Goal: Transaction & Acquisition: Purchase product/service

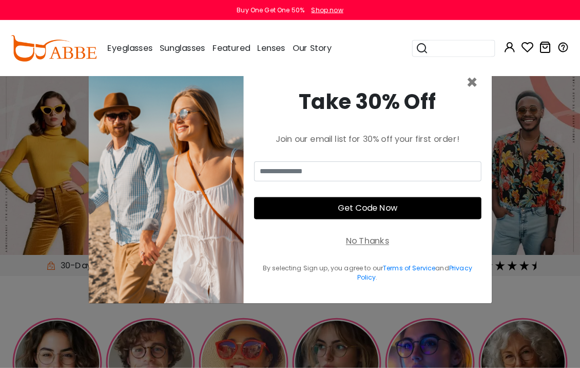
scroll to position [3, 0]
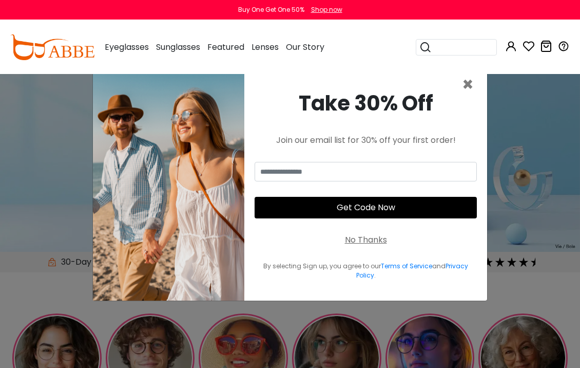
click at [467, 98] on span "×" at bounding box center [468, 84] width 12 height 26
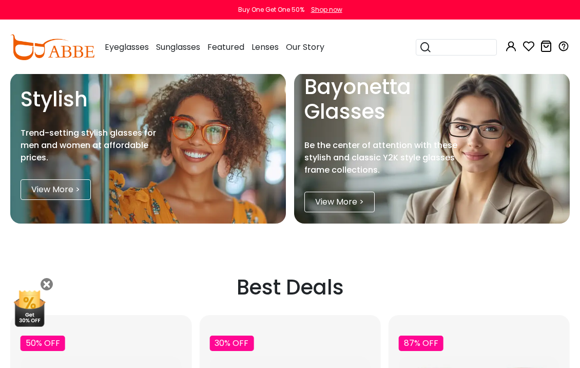
scroll to position [1089, 0]
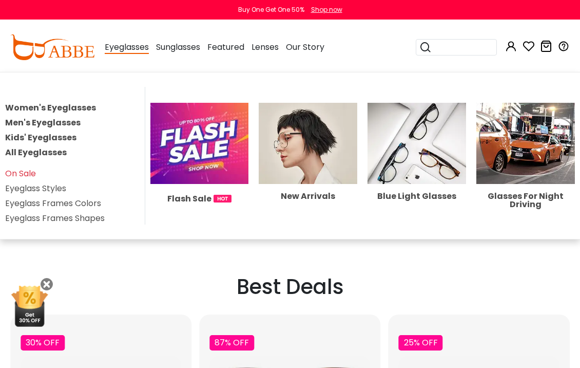
click at [282, 299] on h2 "Best Deals" at bounding box center [290, 286] width 560 height 25
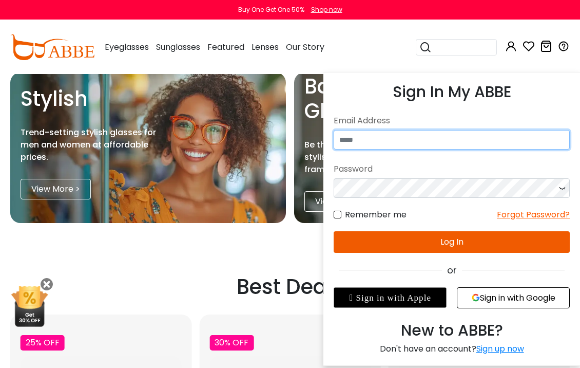
click at [422, 149] on input "email" at bounding box center [452, 140] width 236 height 20
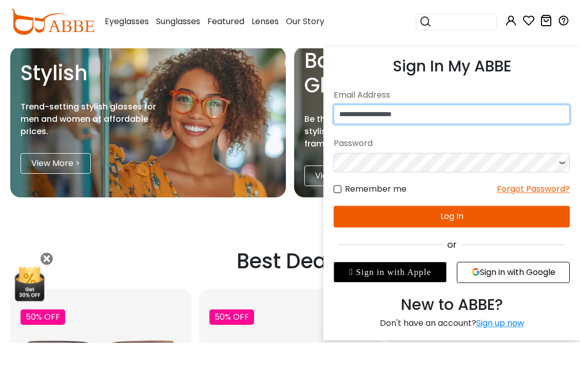
type input "**********"
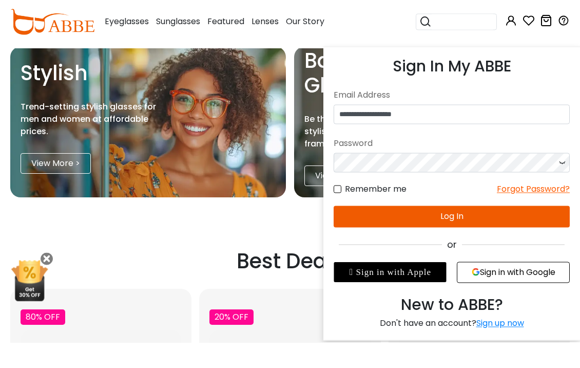
scroll to position [1115, 0]
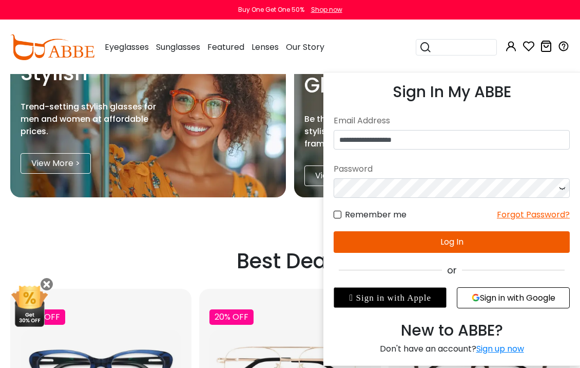
click at [448, 240] on button "Log In" at bounding box center [452, 242] width 236 height 22
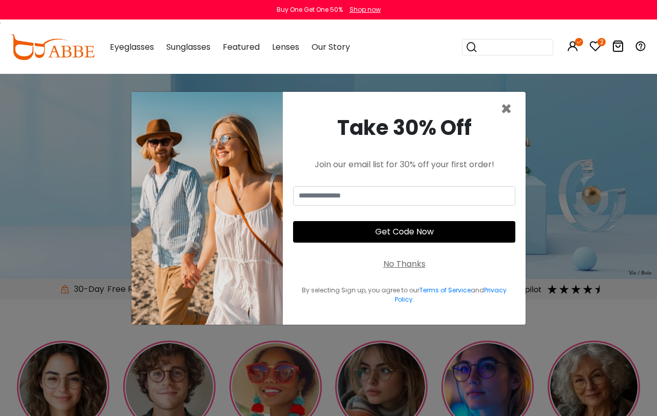
click at [505, 122] on span "×" at bounding box center [506, 109] width 12 height 26
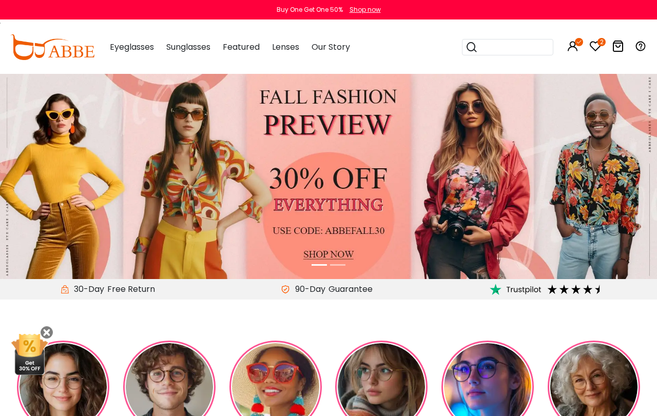
click at [608, 23] on div "Popular Searches round Sunglasses aviator clear tortoise cat Recommended Laya $…" at bounding box center [549, 47] width 195 height 53
click at [598, 42] on icon "2" at bounding box center [602, 42] width 8 height 8
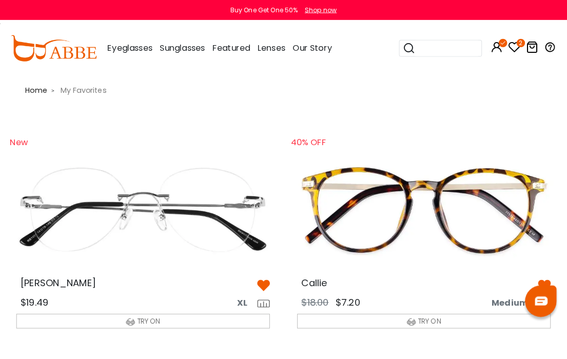
scroll to position [2, 0]
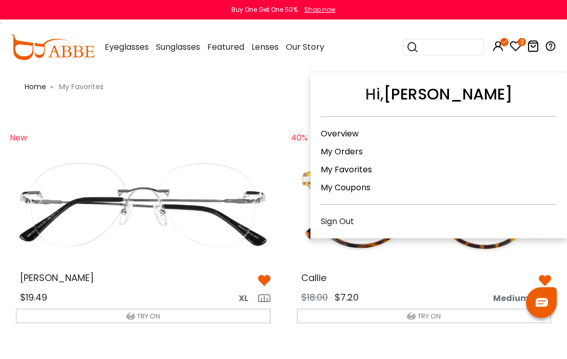
click at [350, 187] on link "My Coupons" at bounding box center [346, 188] width 50 height 12
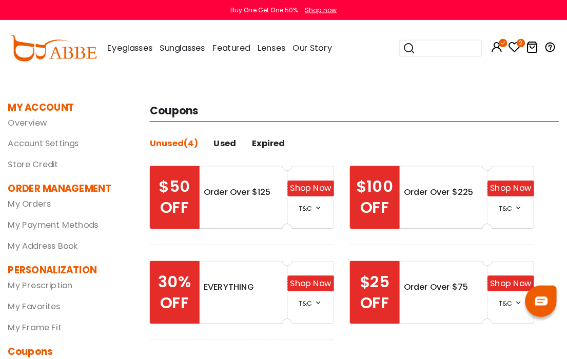
scroll to position [2, 0]
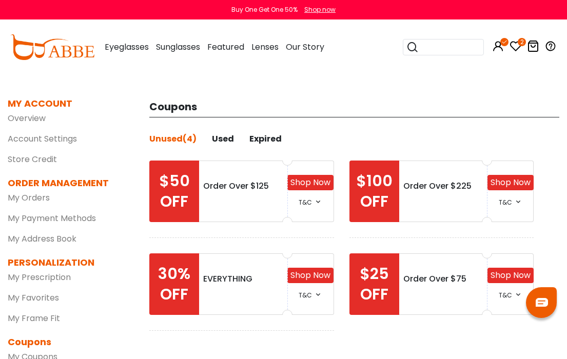
click at [42, 314] on link "My Frame Fit" at bounding box center [34, 319] width 52 height 12
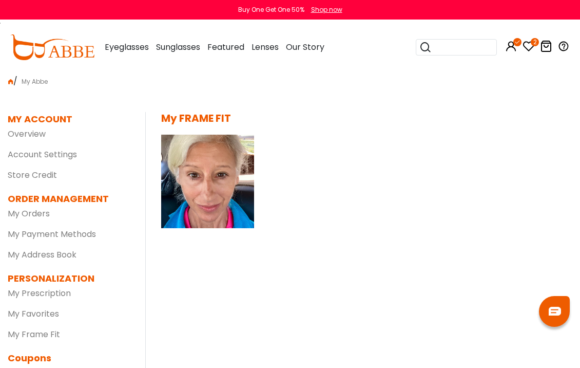
scroll to position [3, 0]
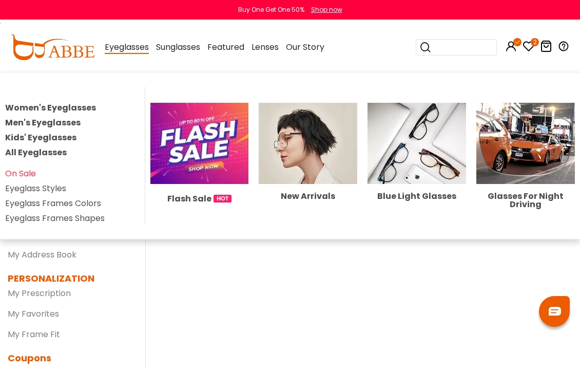
click at [308, 147] on img at bounding box center [308, 144] width 99 height 82
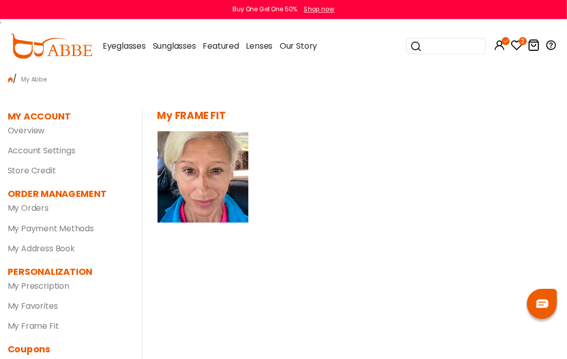
scroll to position [2, 0]
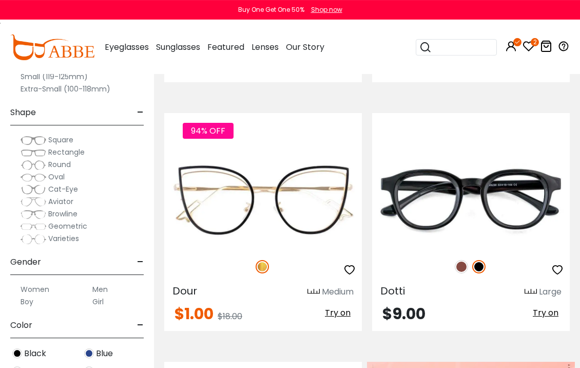
scroll to position [529, 0]
click at [467, 264] on img at bounding box center [461, 266] width 13 height 13
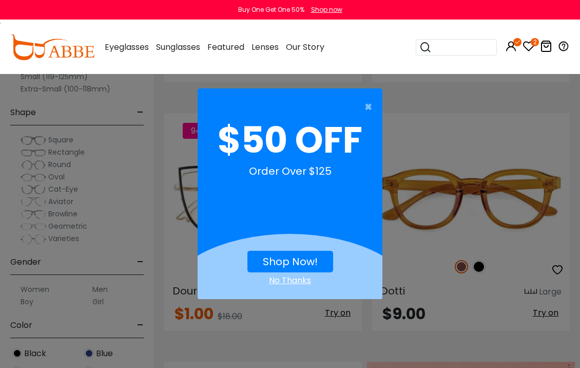
click at [362, 108] on button "×" at bounding box center [284, 107] width 185 height 21
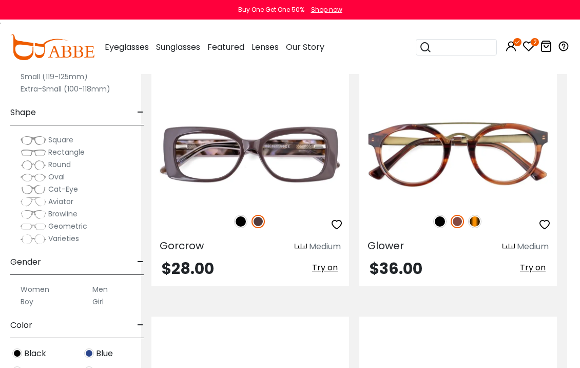
scroll to position [3331, 13]
click at [478, 215] on div at bounding box center [458, 221] width 198 height 22
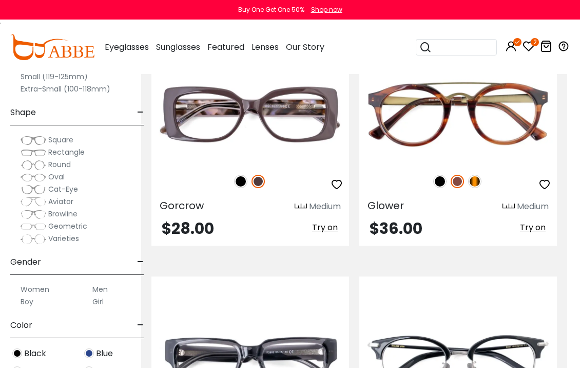
scroll to position [3370, 13]
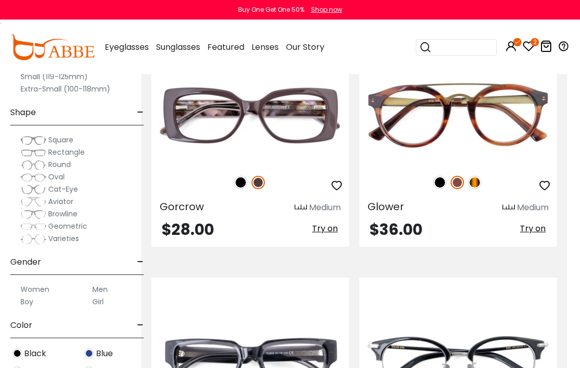
click at [536, 228] on span "Try on" at bounding box center [533, 228] width 26 height 12
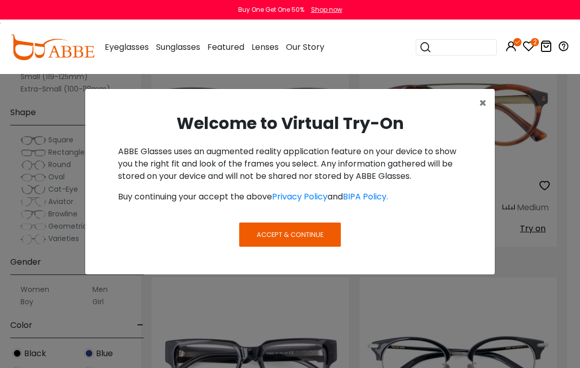
click at [284, 233] on span "Accept & Continue" at bounding box center [290, 234] width 67 height 10
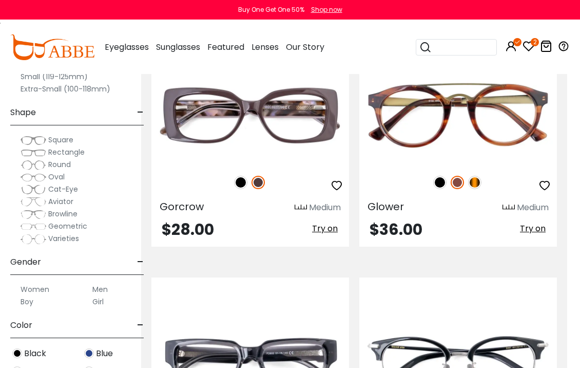
click at [535, 226] on span "Try on" at bounding box center [533, 228] width 26 height 12
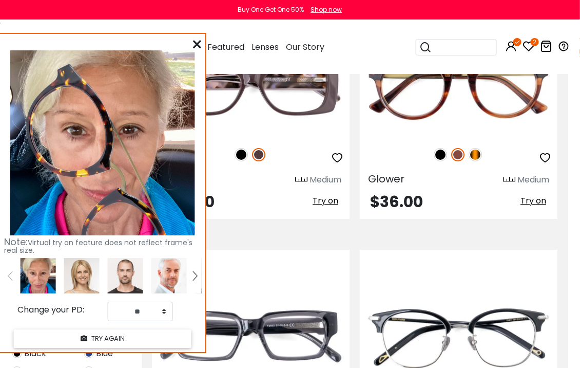
scroll to position [3389, 13]
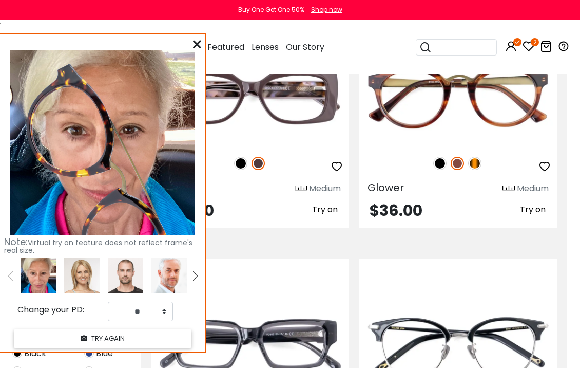
click at [84, 144] on img at bounding box center [96, 185] width 234 height 298
click at [172, 309] on select "** ** ** ** ** ** ** ** ** ** ** ** ** ** ** ** ** ** ** ** ** ** ** ** ** ** *…" at bounding box center [140, 311] width 65 height 20
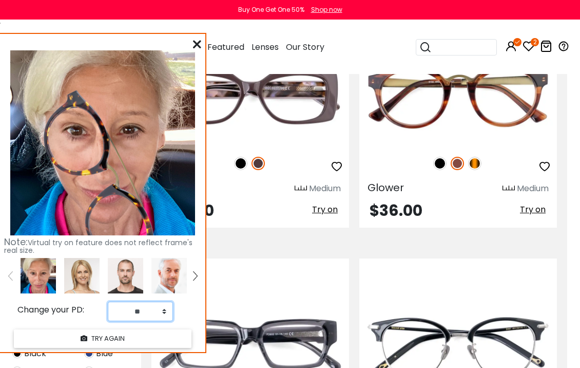
click at [169, 312] on select "** ** ** ** ** ** ** ** ** ** ** ** ** ** ** ** ** ** ** ** ** ** ** ** ** ** *…" at bounding box center [140, 311] width 65 height 20
select select "**"
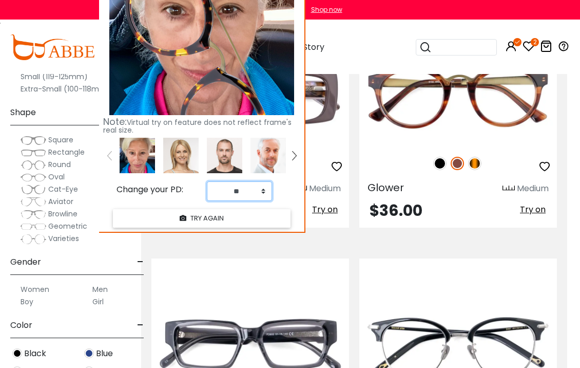
click at [193, 49] on img at bounding box center [196, 65] width 234 height 298
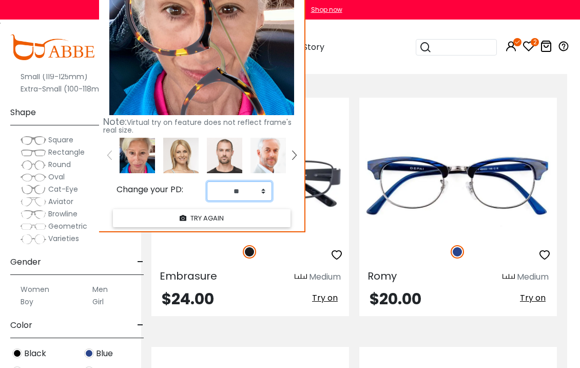
scroll to position [2306, 12]
click at [190, 24] on img at bounding box center [196, 65] width 234 height 298
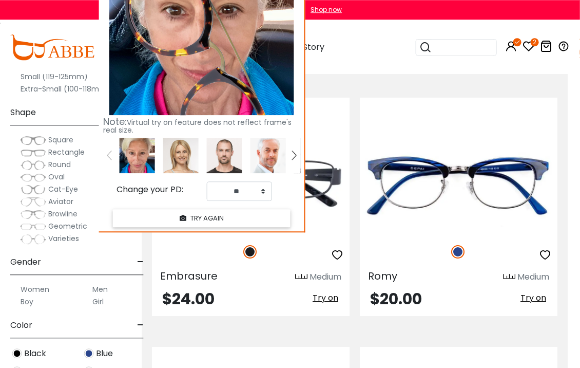
click at [210, 220] on button "TRY AGAIN" at bounding box center [202, 218] width 178 height 18
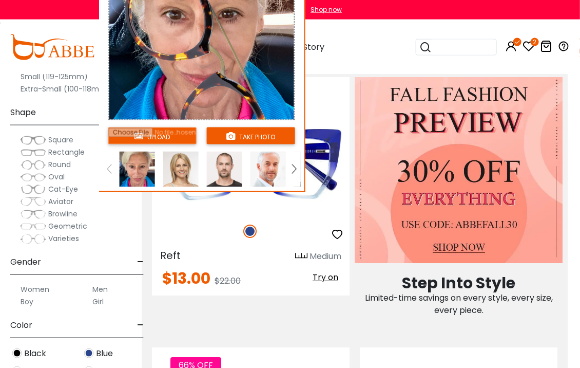
scroll to position [787, 12]
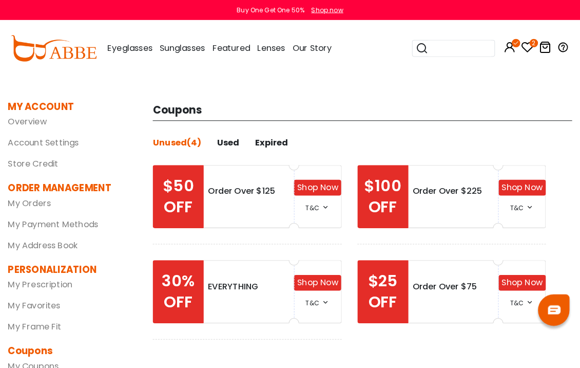
scroll to position [3, 0]
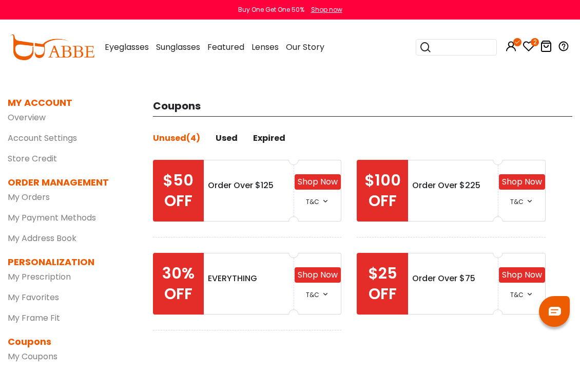
click at [39, 198] on link "My Orders" at bounding box center [29, 197] width 42 height 12
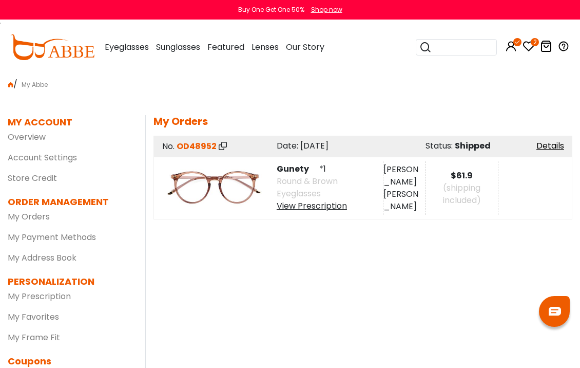
click at [454, 44] on input "search" at bounding box center [463, 47] width 62 height 15
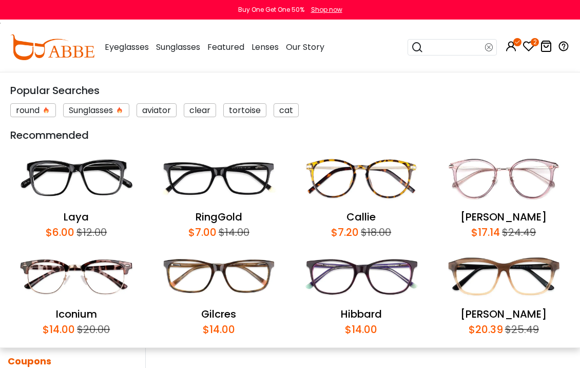
click at [503, 112] on div "round Sunglasses aviator clear tortoise cat" at bounding box center [290, 107] width 560 height 19
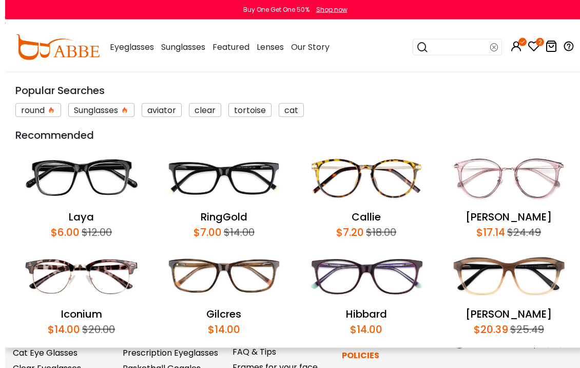
scroll to position [278, 0]
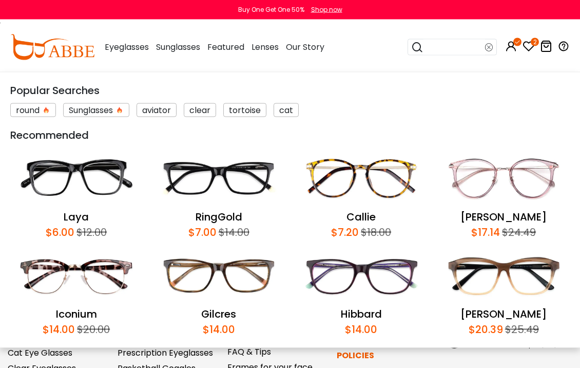
click at [206, 107] on div "clear" at bounding box center [200, 110] width 32 height 14
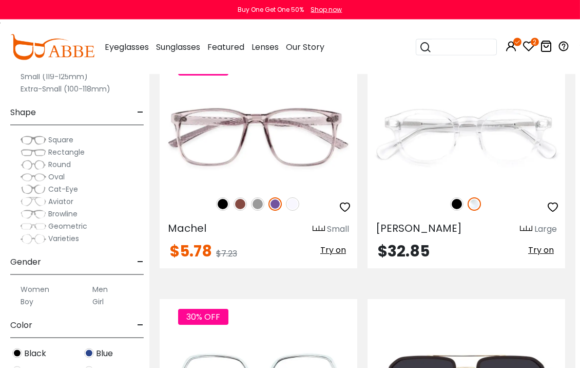
scroll to position [331, 5]
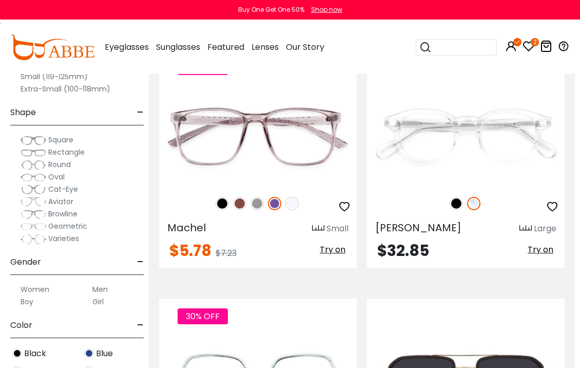
click at [0, 0] on img at bounding box center [0, 0] width 0 height 0
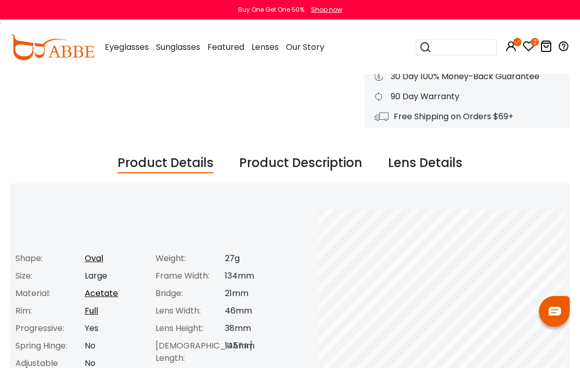
scroll to position [288, 0]
click at [455, 44] on input "search" at bounding box center [463, 47] width 62 height 15
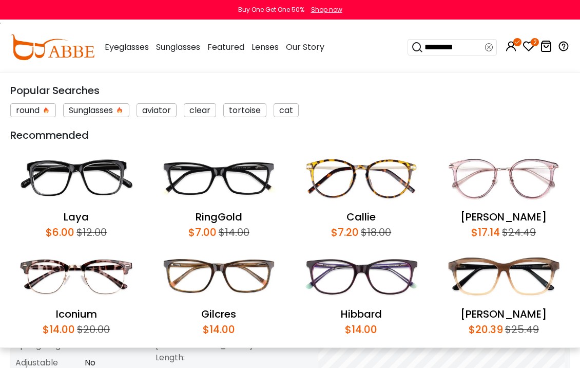
type input "**********"
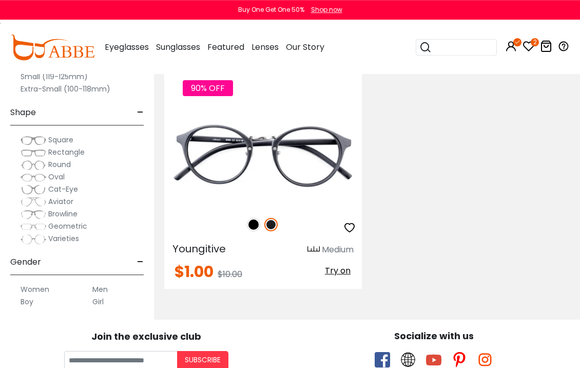
scroll to position [310, 0]
click at [0, 0] on img at bounding box center [0, 0] width 0 height 0
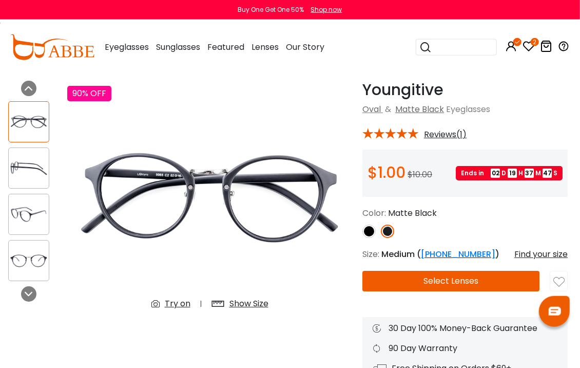
scroll to position [37, 3]
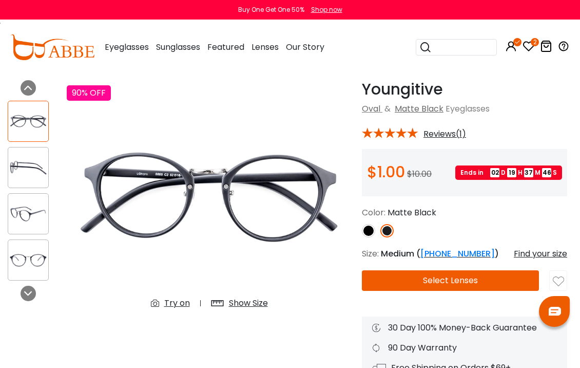
click at [47, 261] on img at bounding box center [28, 260] width 40 height 20
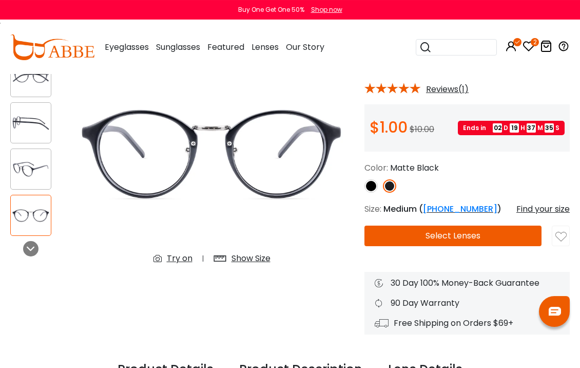
scroll to position [82, 0]
click at [246, 264] on div "Show Size" at bounding box center [251, 258] width 39 height 12
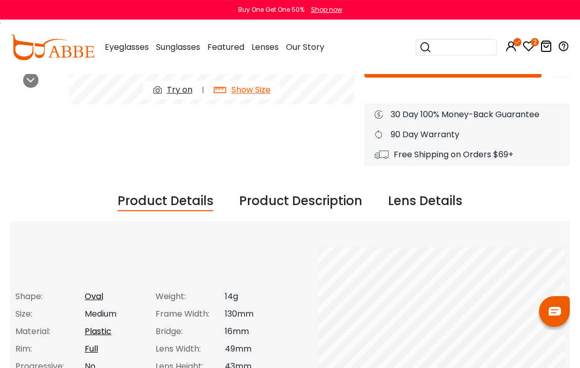
scroll to position [250, 0]
click at [404, 202] on div "Lens Details" at bounding box center [425, 201] width 74 height 20
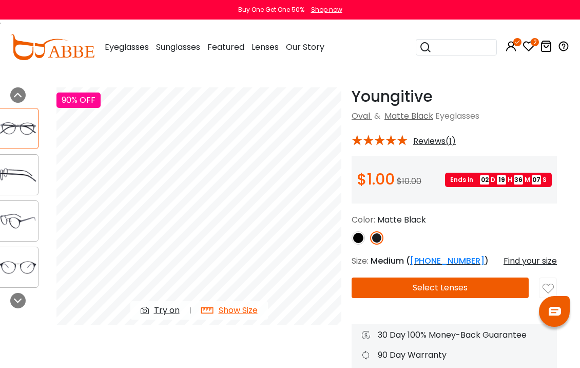
scroll to position [31, 13]
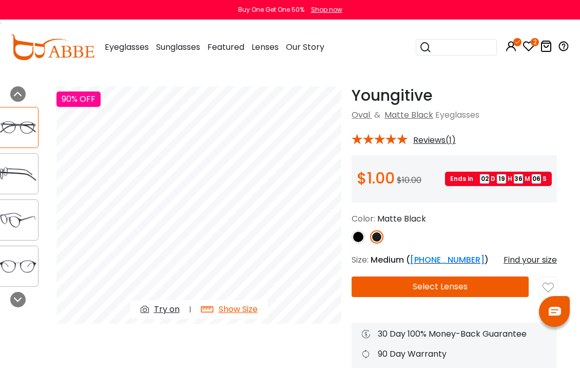
click at [444, 281] on button "Select Lenses" at bounding box center [440, 286] width 177 height 21
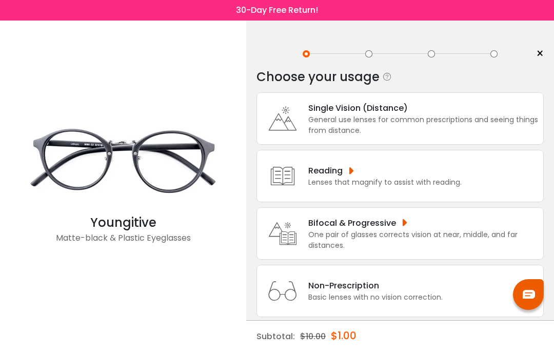
click at [427, 240] on div "One pair of glasses corrects vision at near, middle, and far distances." at bounding box center [424, 240] width 230 height 22
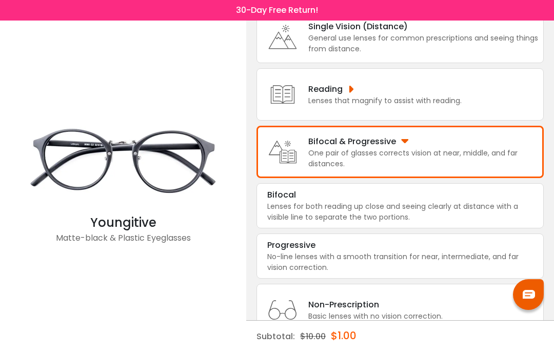
scroll to position [89, 0]
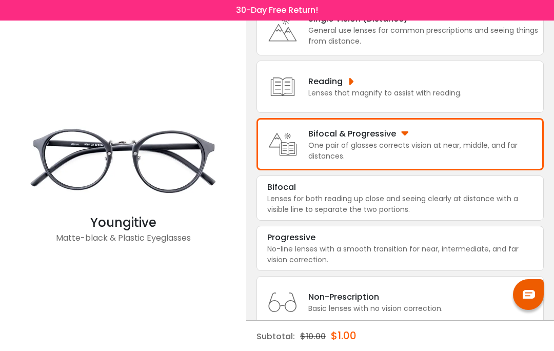
click at [434, 212] on div "Lenses for both reading up close and seeing clearly at distance with a visible …" at bounding box center [400, 205] width 266 height 22
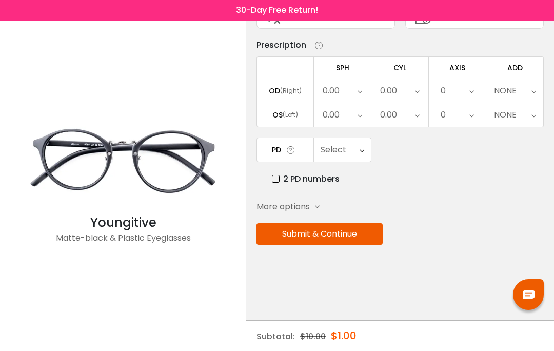
scroll to position [0, 0]
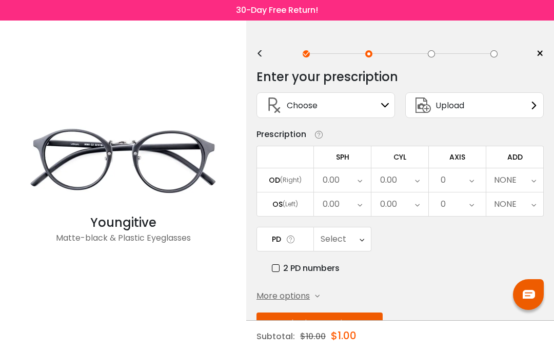
click at [533, 112] on div "Upload" at bounding box center [475, 105] width 139 height 26
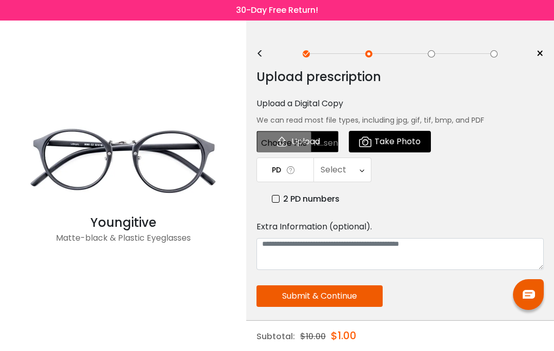
click at [300, 144] on input "file" at bounding box center [298, 142] width 82 height 22
type input "**********"
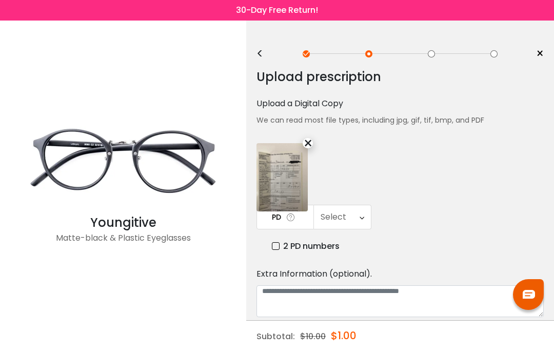
click at [282, 245] on label "2 PD numbers" at bounding box center [306, 246] width 68 height 13
click at [363, 219] on icon at bounding box center [364, 217] width 5 height 24
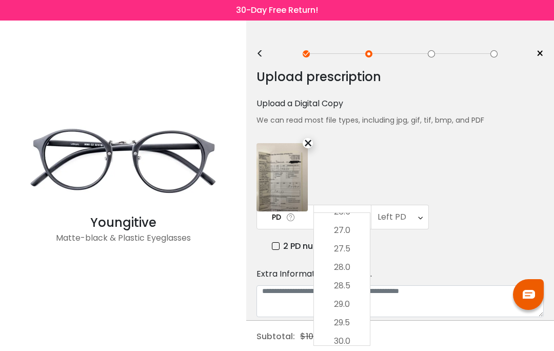
scroll to position [140, 0]
click at [348, 239] on li "27.0" at bounding box center [342, 230] width 56 height 18
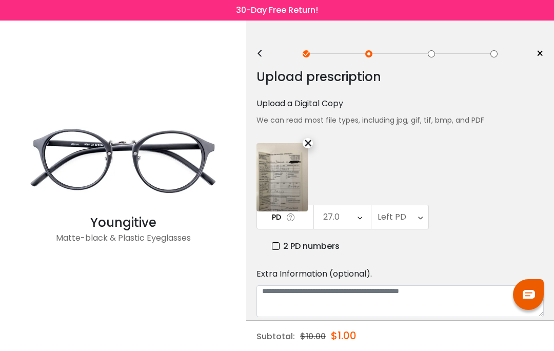
click at [416, 219] on div "Left PD" at bounding box center [400, 217] width 57 height 24
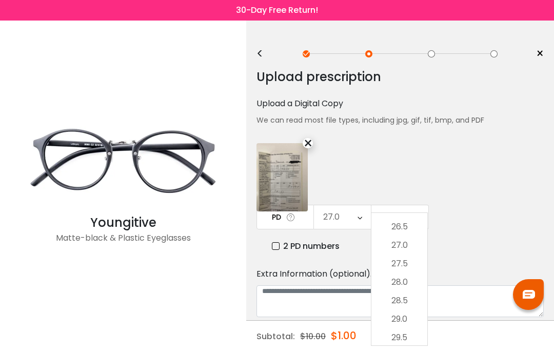
scroll to position [118, 0]
click at [403, 243] on li "26.5" at bounding box center [400, 234] width 56 height 18
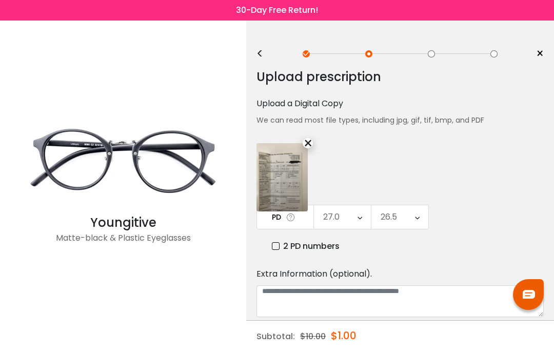
click at [315, 337] on button "Submit & Continue" at bounding box center [320, 344] width 126 height 22
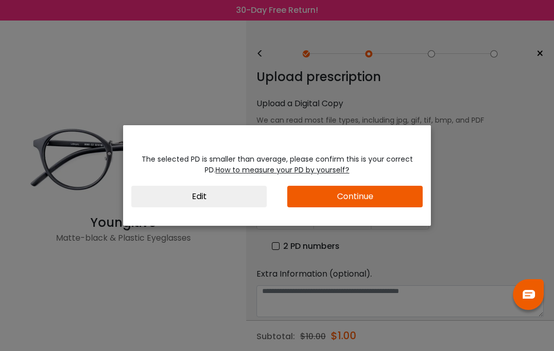
click at [366, 207] on button "Continue" at bounding box center [355, 197] width 136 height 22
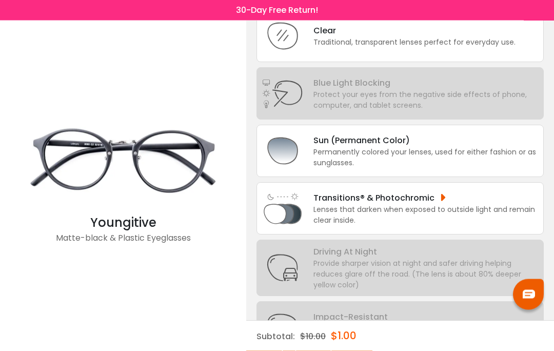
scroll to position [95, 0]
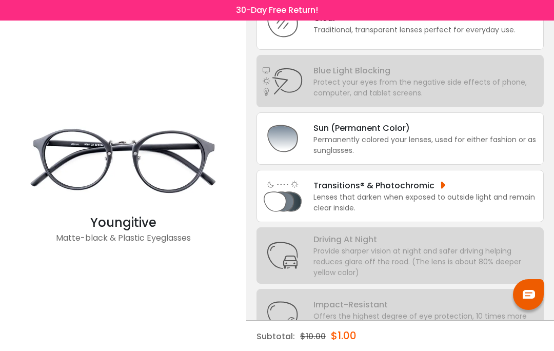
click at [494, 134] on div "Sun (Permanent Color)" at bounding box center [426, 128] width 225 height 13
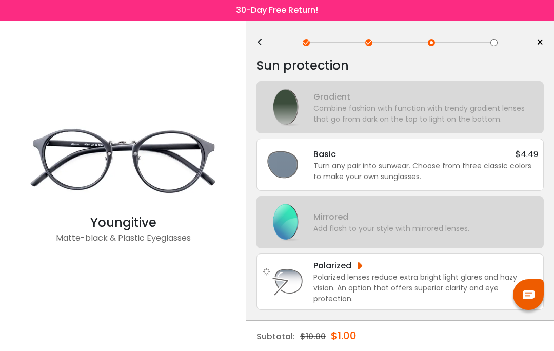
scroll to position [0, 0]
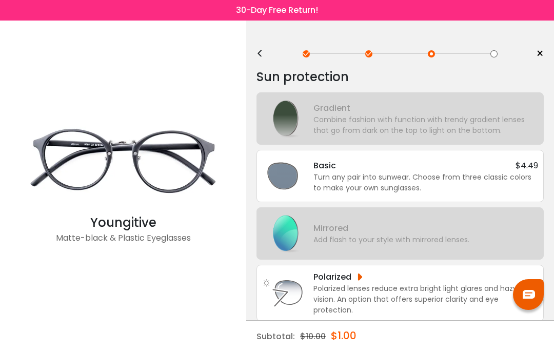
click at [509, 172] on div "Turn any pair into sunwear. Choose from three classic colors to make your own s…" at bounding box center [426, 183] width 225 height 22
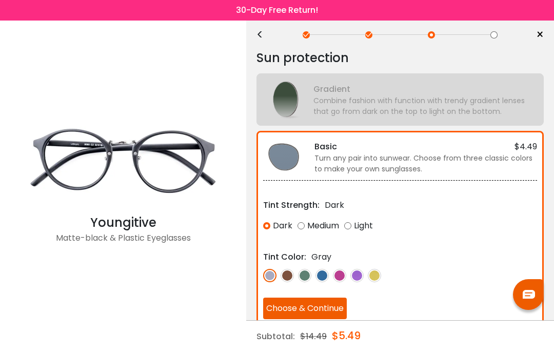
scroll to position [22, 0]
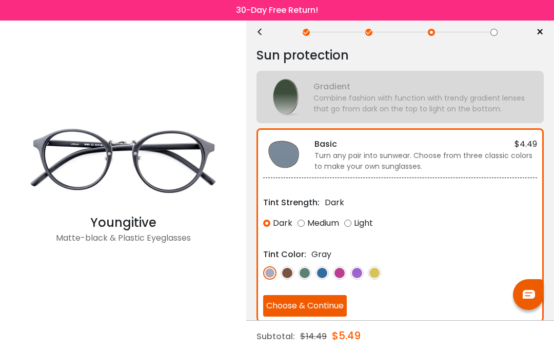
click at [290, 274] on img at bounding box center [287, 272] width 13 height 13
click at [310, 229] on div "Medium" at bounding box center [319, 223] width 42 height 18
click at [372, 220] on div "Light" at bounding box center [358, 223] width 29 height 18
click at [324, 303] on button "Choose & Continue" at bounding box center [305, 306] width 84 height 22
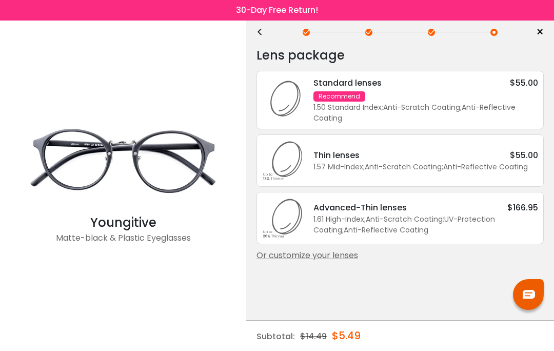
scroll to position [0, 0]
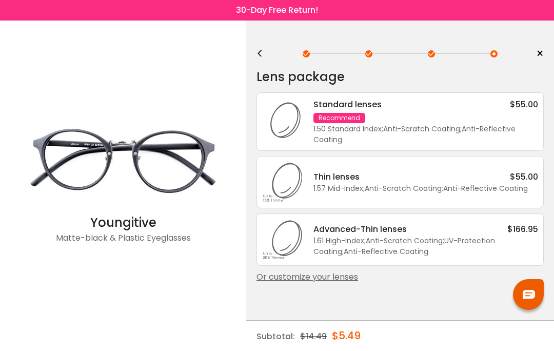
click at [381, 183] on div "Thin lenses $55.00" at bounding box center [426, 176] width 225 height 13
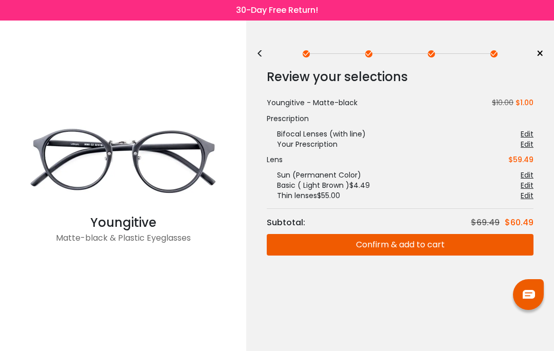
click at [391, 238] on button "Confirm & add to cart" at bounding box center [400, 245] width 267 height 22
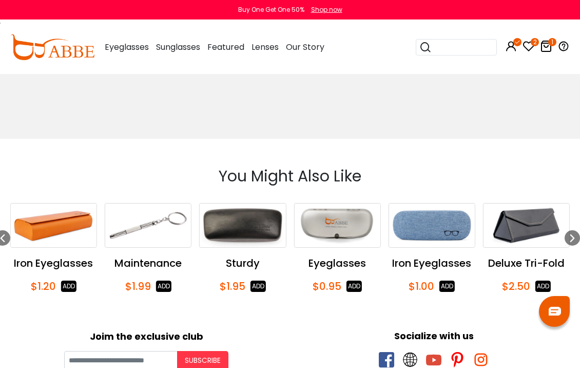
scroll to position [422, 0]
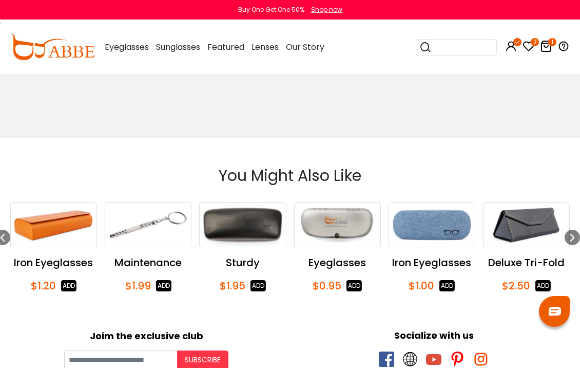
click at [254, 239] on img "16 / 53" at bounding box center [243, 225] width 86 height 44
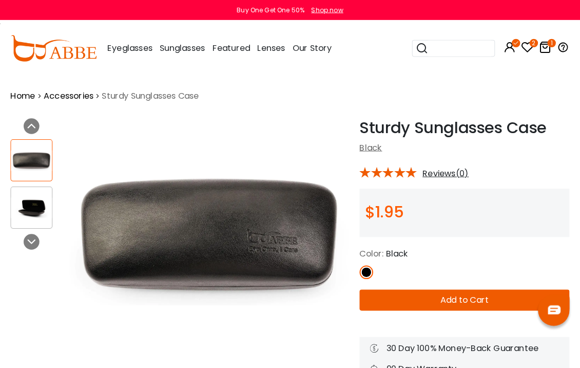
scroll to position [3, 0]
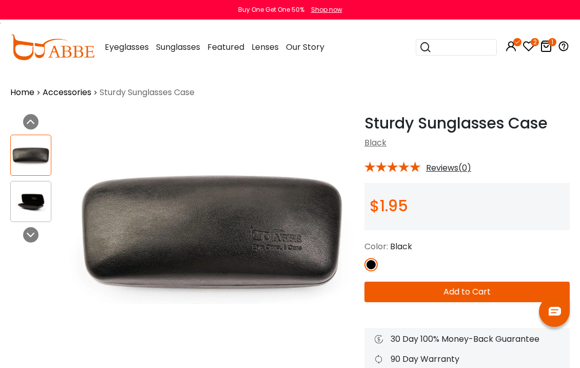
click at [25, 199] on img at bounding box center [31, 201] width 40 height 20
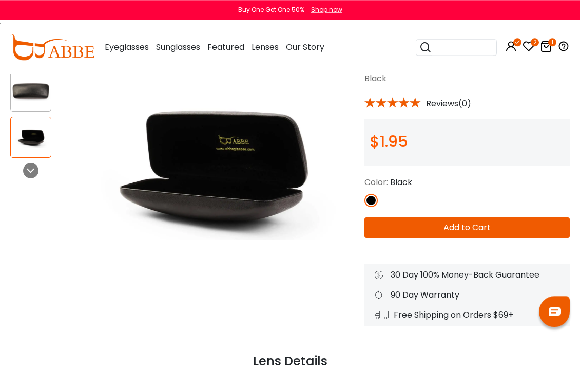
scroll to position [0, 0]
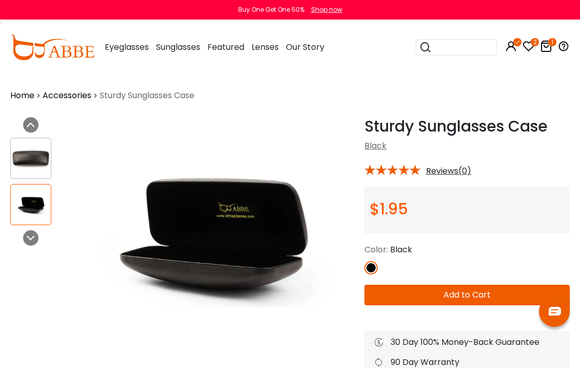
click at [69, 95] on link "Accessories" at bounding box center [67, 95] width 49 height 12
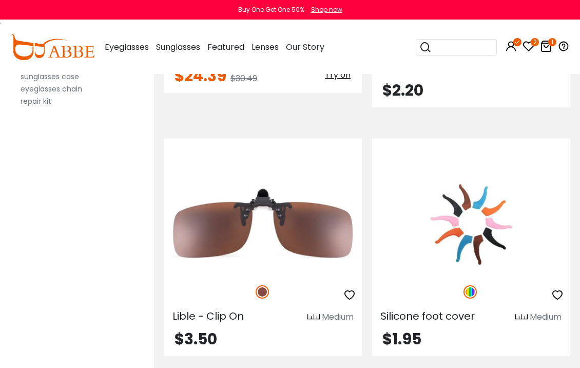
scroll to position [1868, 0]
click at [506, 189] on img at bounding box center [471, 225] width 198 height 99
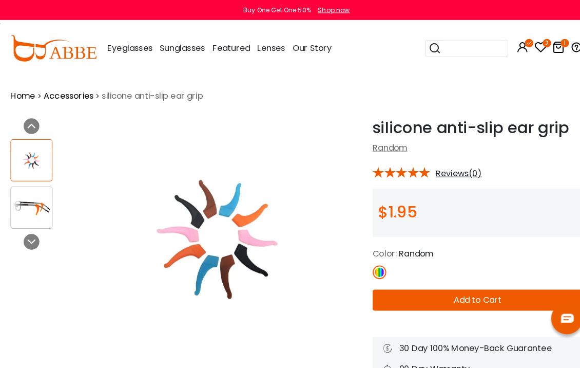
scroll to position [3, 0]
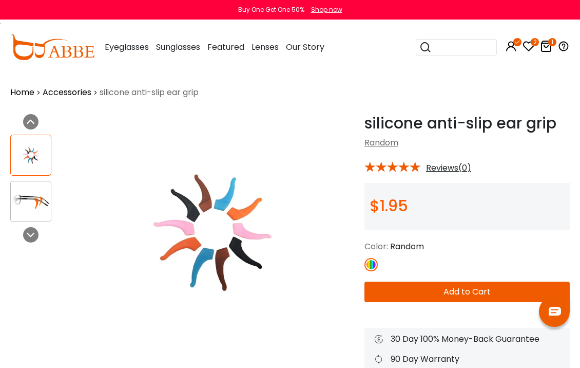
click at [36, 202] on img at bounding box center [31, 201] width 40 height 20
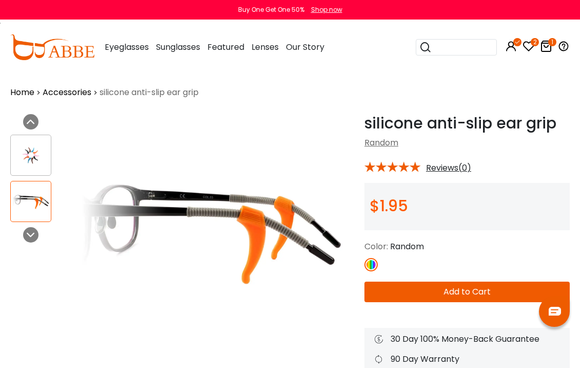
click at [79, 93] on link "Accessories" at bounding box center [67, 92] width 49 height 12
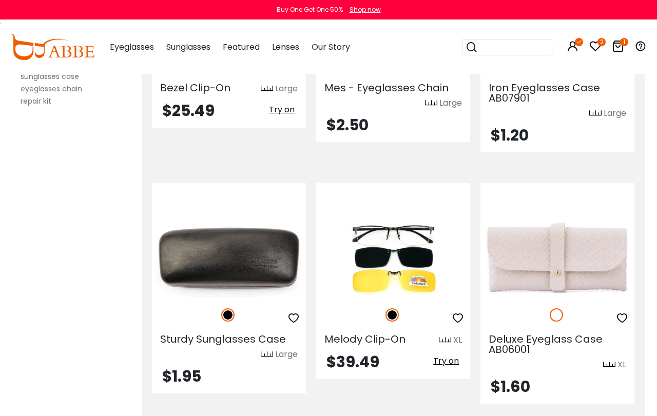
scroll to position [3505, 12]
click at [568, 227] on img at bounding box center [557, 259] width 154 height 77
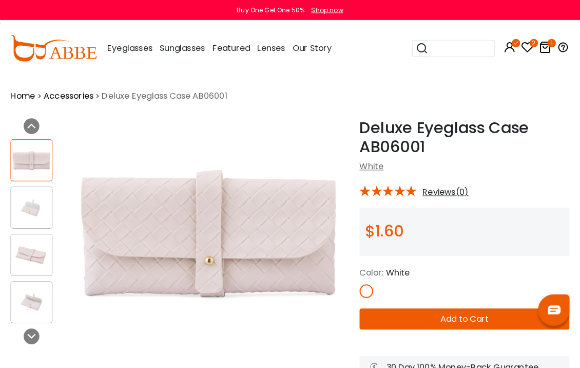
scroll to position [3, 0]
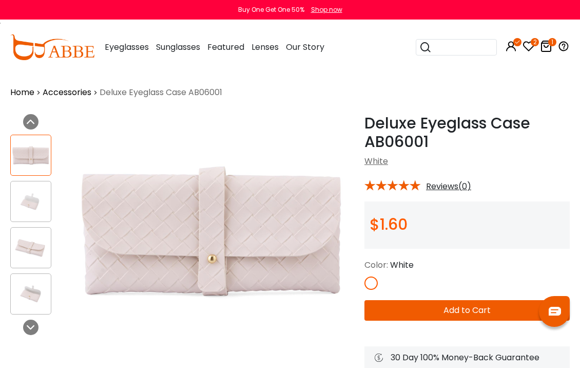
click at [39, 195] on img at bounding box center [31, 201] width 40 height 20
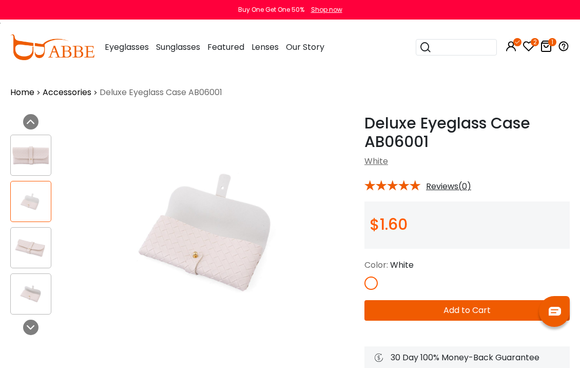
click at [37, 153] on img at bounding box center [31, 155] width 40 height 20
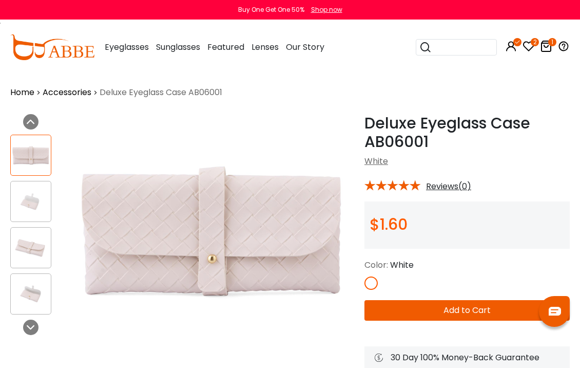
click at [74, 92] on link "Accessories" at bounding box center [67, 92] width 49 height 12
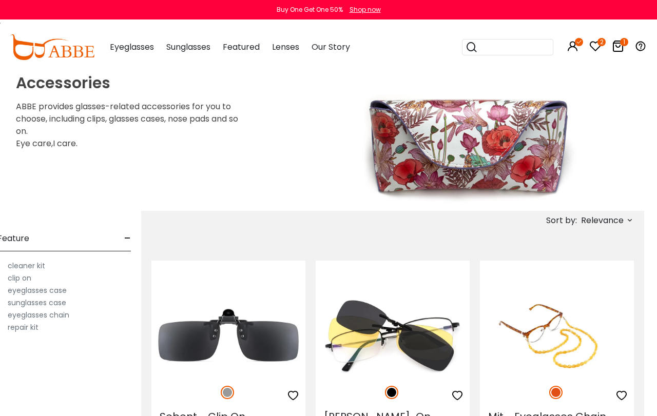
scroll to position [0, 12]
click at [476, 141] on img at bounding box center [316, 142] width 657 height 137
click at [54, 285] on label "eyeglasses case" at bounding box center [37, 290] width 59 height 12
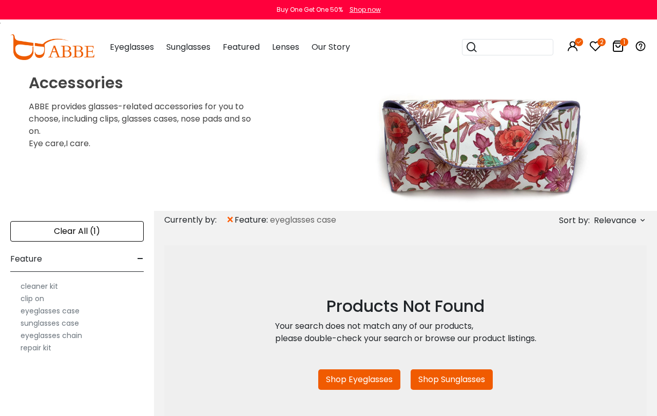
click at [69, 312] on label "eyeglasses case" at bounding box center [50, 311] width 59 height 12
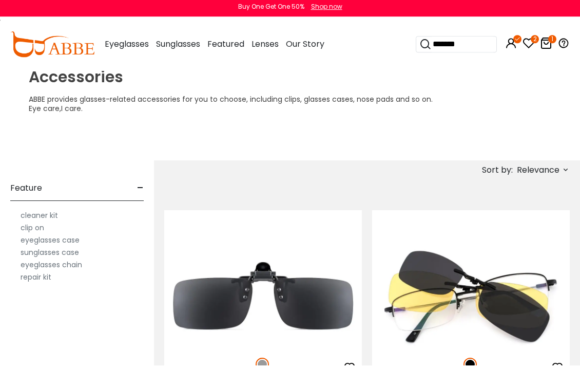
type input "********"
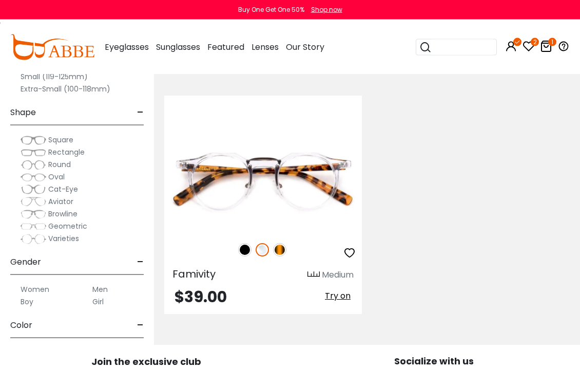
scroll to position [285, 0]
click at [0, 0] on img at bounding box center [0, 0] width 0 height 0
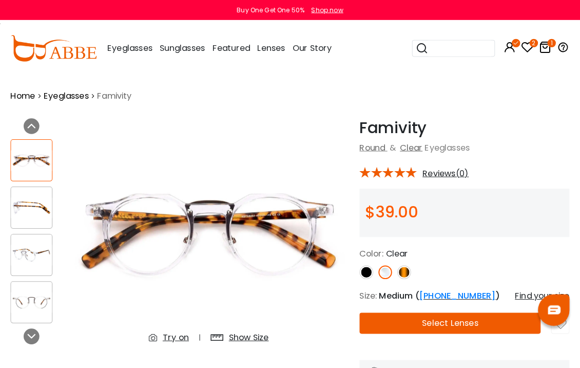
scroll to position [3, 0]
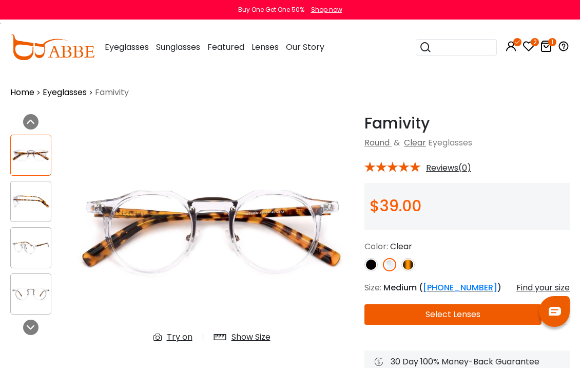
click at [25, 238] on img at bounding box center [31, 248] width 40 height 20
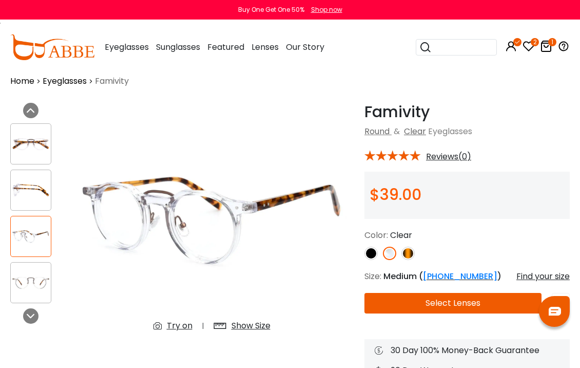
scroll to position [15, 0]
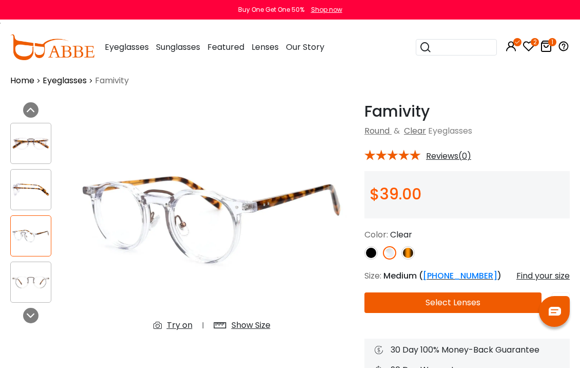
click at [29, 233] on img at bounding box center [31, 236] width 40 height 20
click at [31, 279] on img at bounding box center [31, 282] width 40 height 20
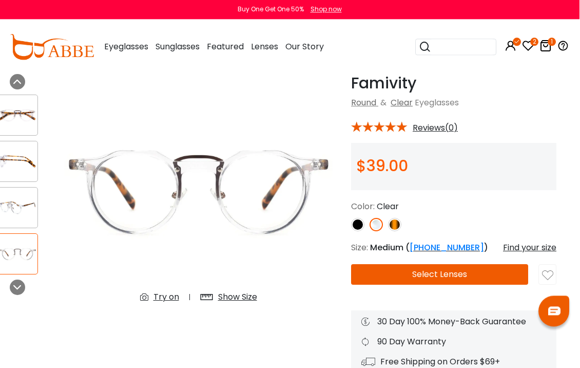
scroll to position [43, 13]
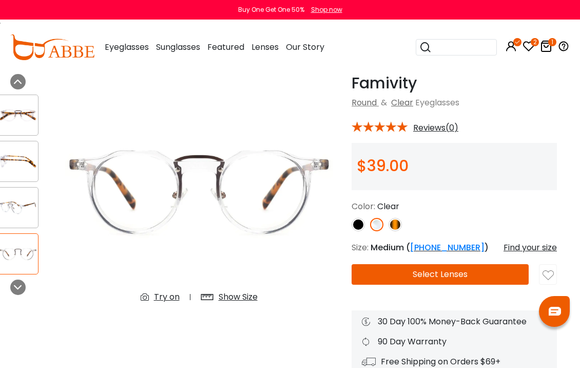
click at [431, 273] on button "Select Lenses" at bounding box center [440, 274] width 177 height 21
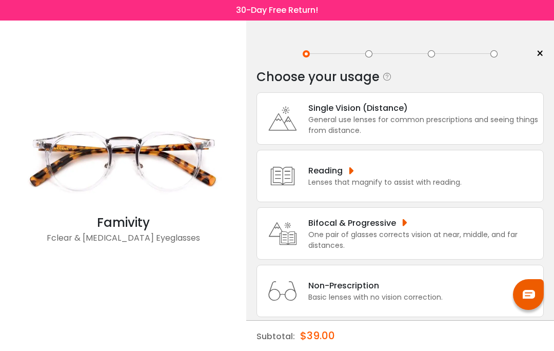
click at [433, 245] on div "One pair of glasses corrects vision at near, middle, and far distances." at bounding box center [424, 240] width 230 height 22
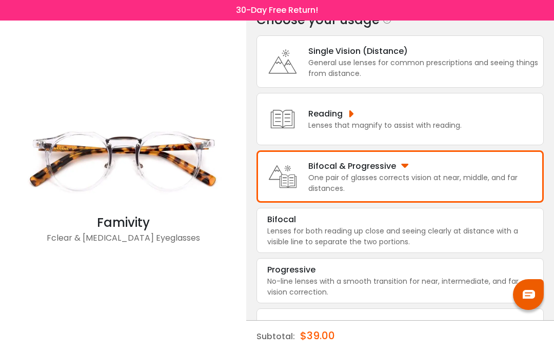
scroll to position [57, 0]
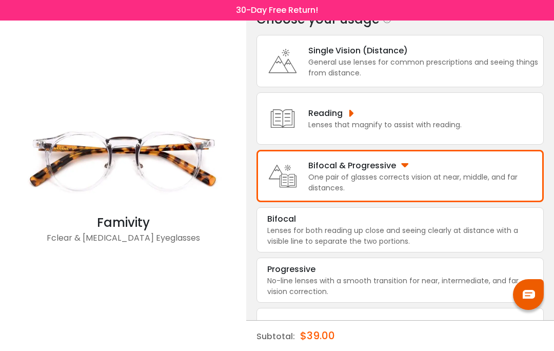
click at [438, 225] on div "Bifocal" at bounding box center [400, 219] width 266 height 12
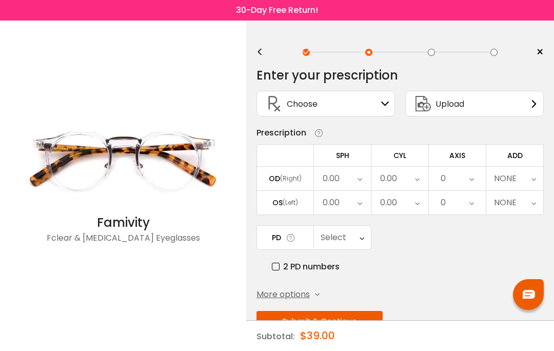
scroll to position [0, 0]
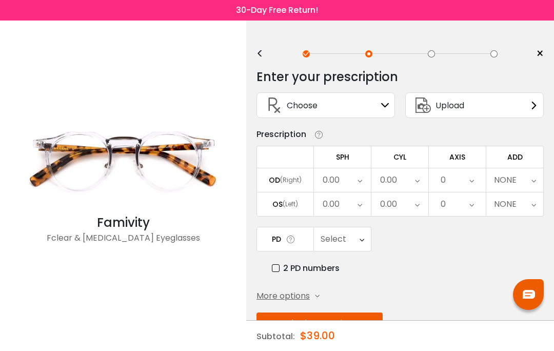
click at [484, 107] on div "Upload" at bounding box center [475, 105] width 139 height 26
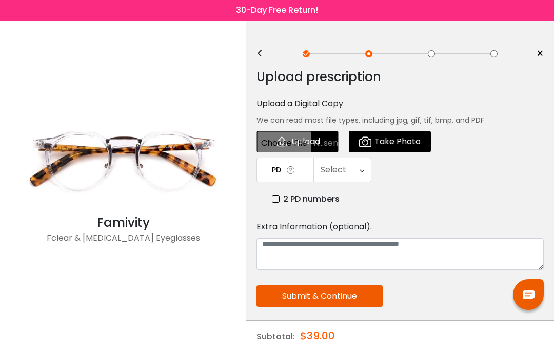
click at [304, 141] on input "file" at bounding box center [298, 142] width 82 height 22
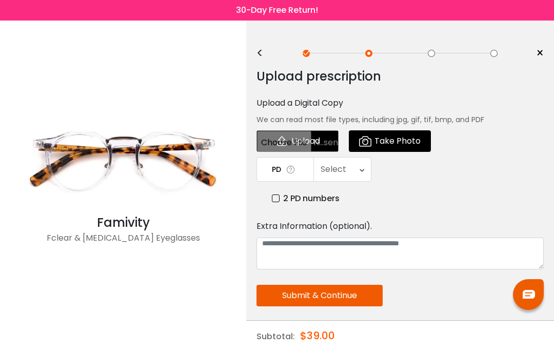
type input "**********"
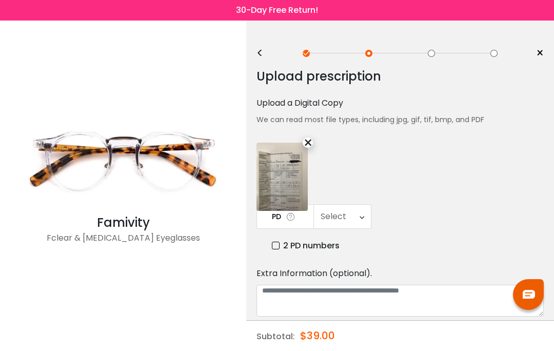
click at [284, 243] on label "2 PD numbers" at bounding box center [306, 245] width 68 height 13
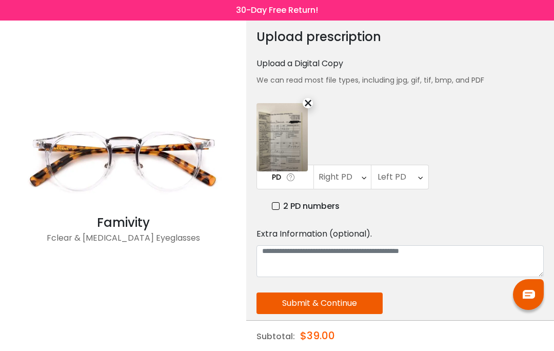
scroll to position [49, 0]
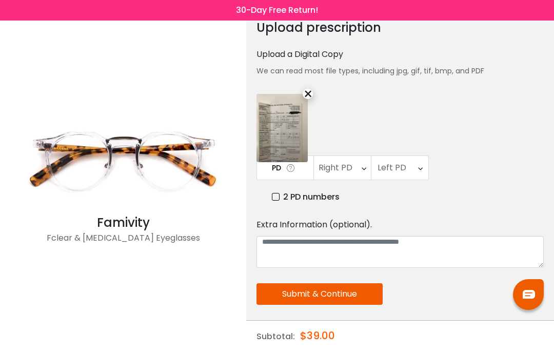
click at [354, 172] on div "Right PD" at bounding box center [342, 168] width 57 height 24
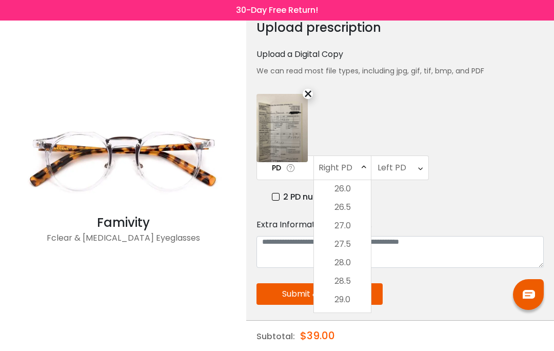
scroll to position [102, 0]
click at [342, 238] on li "27.0" at bounding box center [342, 235] width 57 height 18
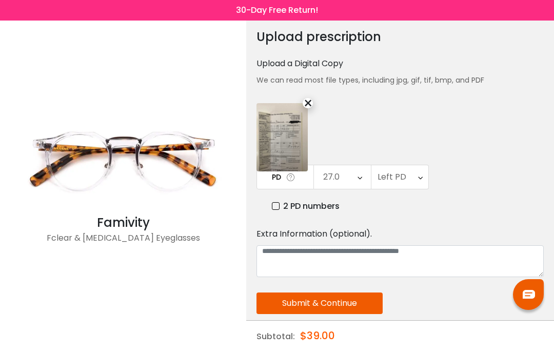
scroll to position [43, 0]
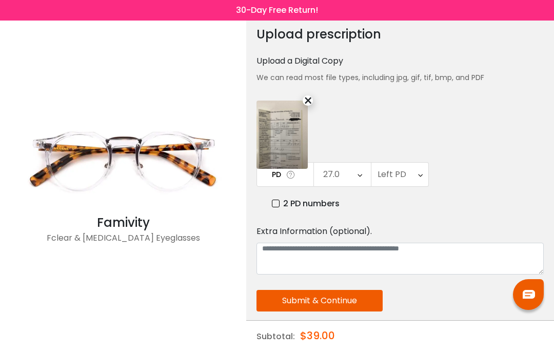
click at [421, 176] on icon at bounding box center [420, 175] width 5 height 24
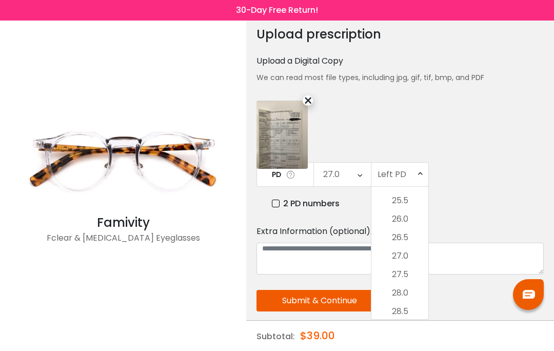
scroll to position [87, 0]
click at [407, 238] on li "26.5" at bounding box center [400, 238] width 57 height 18
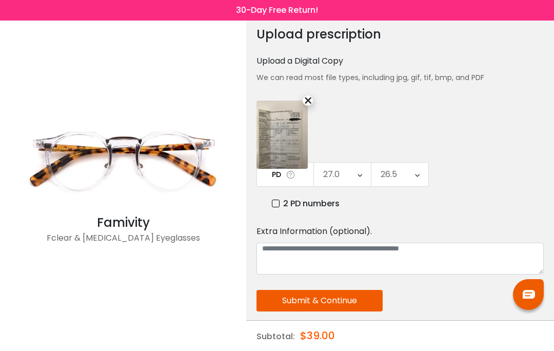
click at [334, 300] on button "Submit & Continue" at bounding box center [320, 301] width 126 height 22
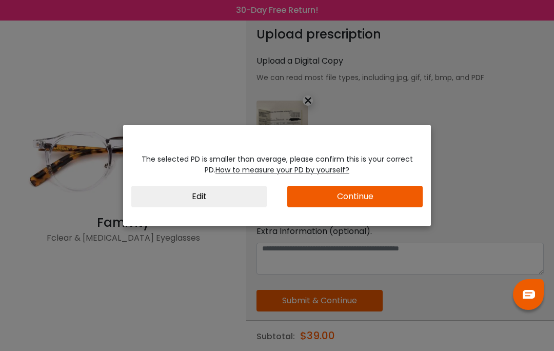
click at [352, 197] on button "Continue" at bounding box center [355, 197] width 136 height 22
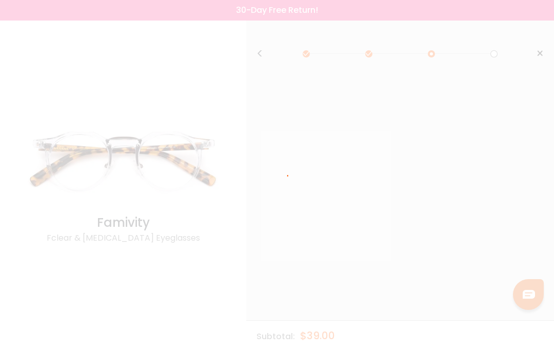
scroll to position [0, 0]
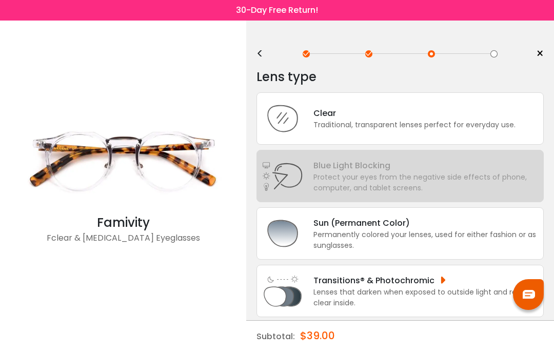
click at [371, 251] on div "Permanently colored your lenses, used for either fashion or as sunglasses." at bounding box center [426, 240] width 225 height 22
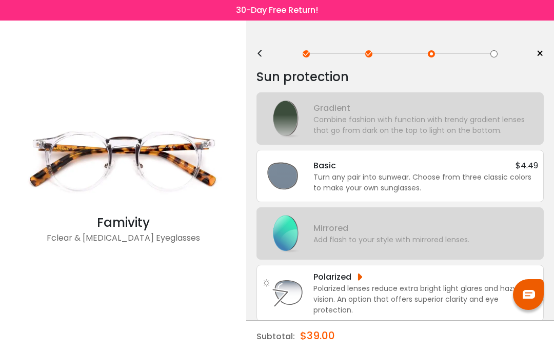
click at [491, 179] on div "Turn any pair into sunwear. Choose from three classic colors to make your own s…" at bounding box center [426, 183] width 225 height 22
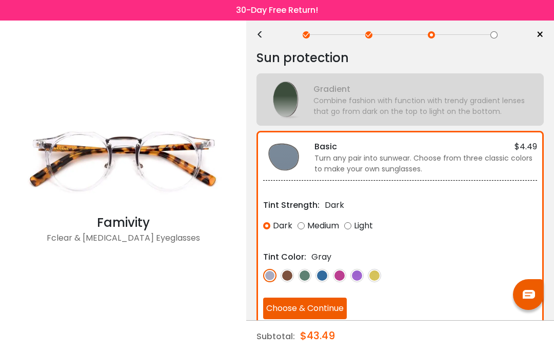
scroll to position [22, 0]
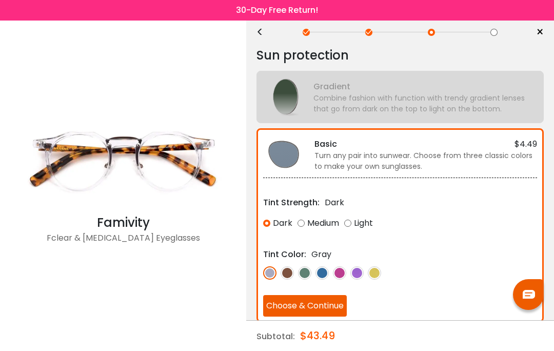
click at [374, 279] on img at bounding box center [374, 272] width 13 height 13
click at [294, 272] on img at bounding box center [287, 272] width 13 height 13
click at [318, 217] on div "Medium" at bounding box center [319, 223] width 42 height 18
click at [361, 226] on div "Light" at bounding box center [358, 223] width 29 height 18
click at [314, 300] on button "Choose & Continue" at bounding box center [305, 306] width 84 height 22
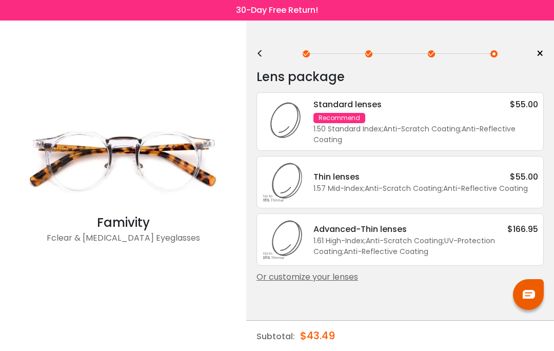
scroll to position [0, 0]
click at [335, 191] on div "1.57 Mid-Index ; Anti-Scratch Coating ; Anti-Reflective Coating ;" at bounding box center [426, 188] width 225 height 11
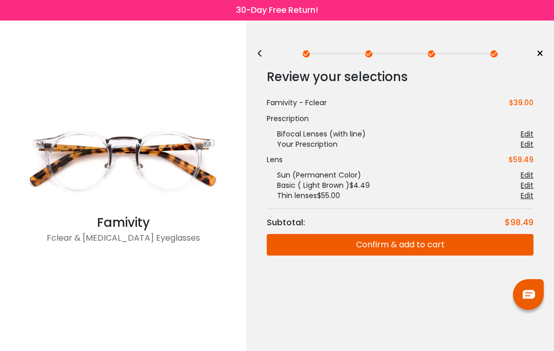
click at [256, 52] on div "< × Choose your usage Single Vision (Distance) This lens helps you see details …" at bounding box center [400, 186] width 308 height 331
click at [260, 50] on div "<" at bounding box center [264, 54] width 15 height 8
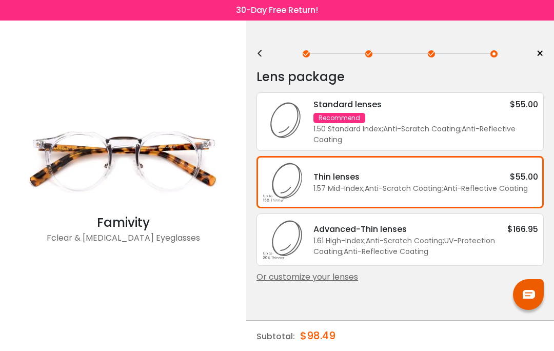
click at [341, 114] on div "Recommend" at bounding box center [340, 118] width 52 height 10
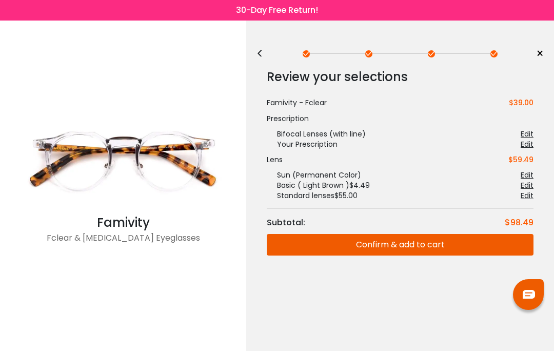
click at [409, 239] on button "Confirm & add to cart" at bounding box center [400, 245] width 267 height 22
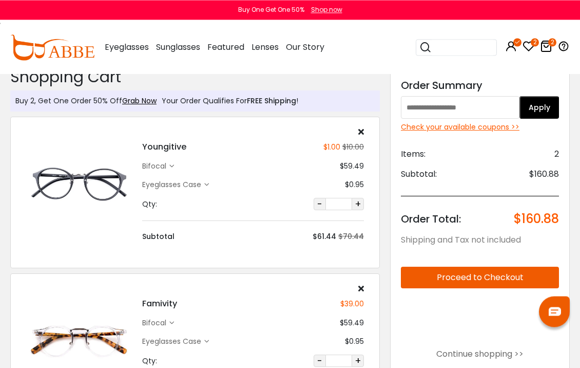
scroll to position [12, 0]
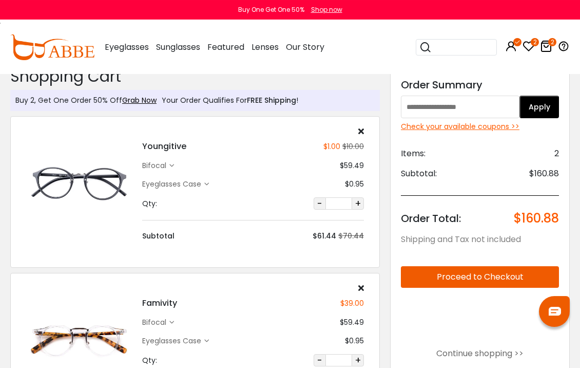
click at [364, 131] on div "Youngitive $1.00 $10.00 bifocal $59.49 $0.95" at bounding box center [253, 184] width 232 height 114
click at [362, 124] on div "Youngitive $1.00 $10.00 bifocal $59.49" at bounding box center [195, 191] width 370 height 151
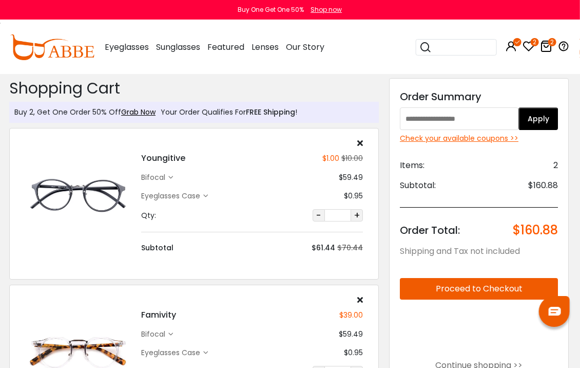
scroll to position [0, 0]
click at [359, 140] on icon at bounding box center [361, 143] width 6 height 8
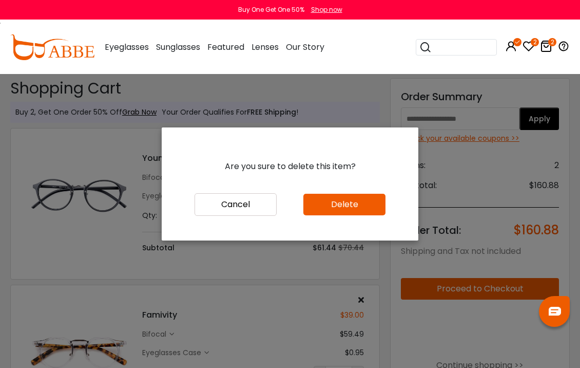
click at [358, 215] on button "Delete" at bounding box center [344, 205] width 82 height 22
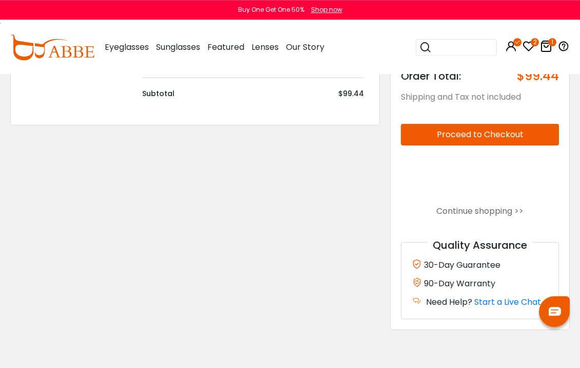
scroll to position [153, 0]
click at [548, 42] on icon "1" at bounding box center [552, 42] width 8 height 8
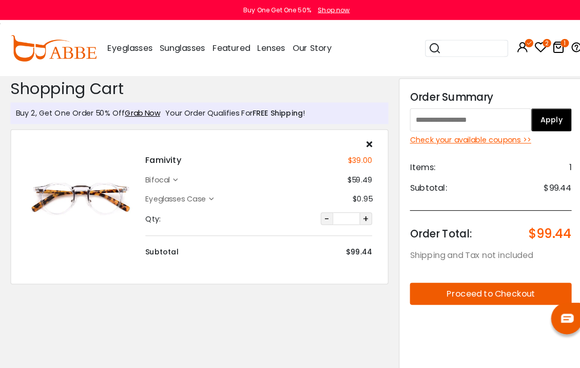
scroll to position [3, 0]
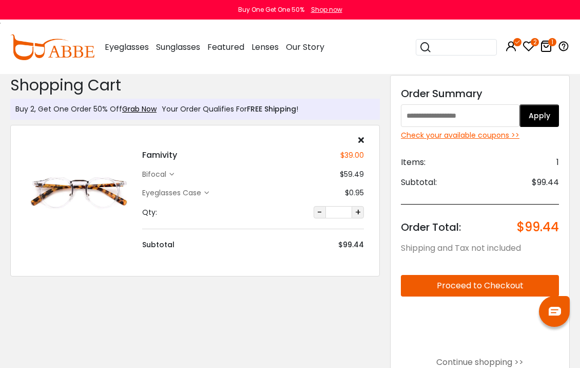
click at [429, 117] on input "text" at bounding box center [460, 115] width 119 height 23
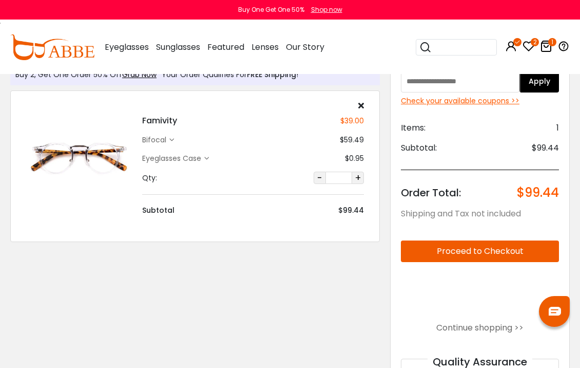
scroll to position [38, 0]
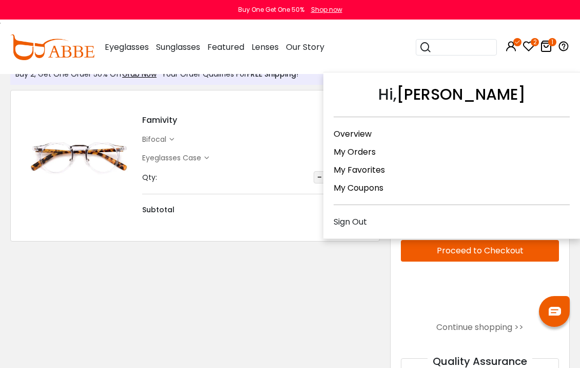
click at [368, 183] on link "My Coupons" at bounding box center [359, 188] width 50 height 12
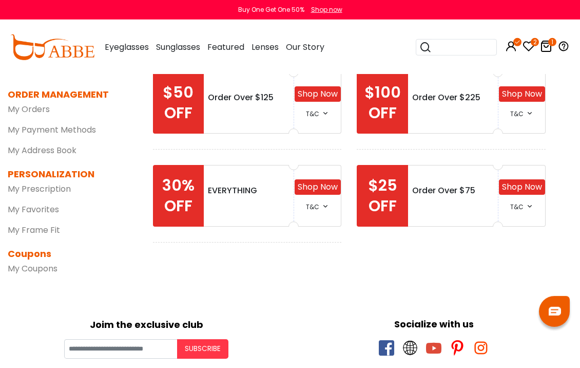
scroll to position [91, 0]
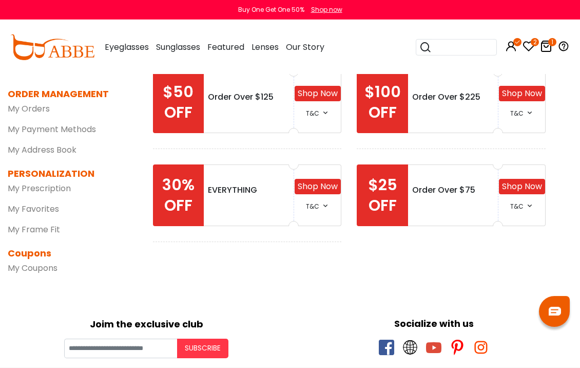
click at [461, 195] on div "Order Over $75" at bounding box center [453, 190] width 82 height 12
click at [529, 198] on div "Shop Now T&C" at bounding box center [521, 195] width 47 height 62
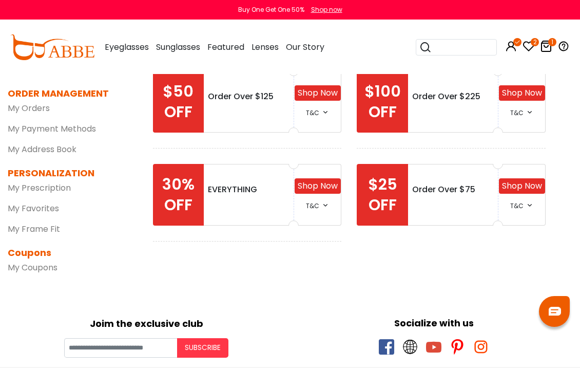
click at [519, 187] on link "Shop Now" at bounding box center [522, 186] width 40 height 12
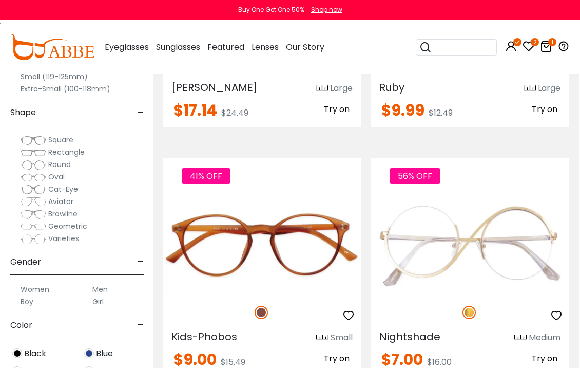
scroll to position [4069, 0]
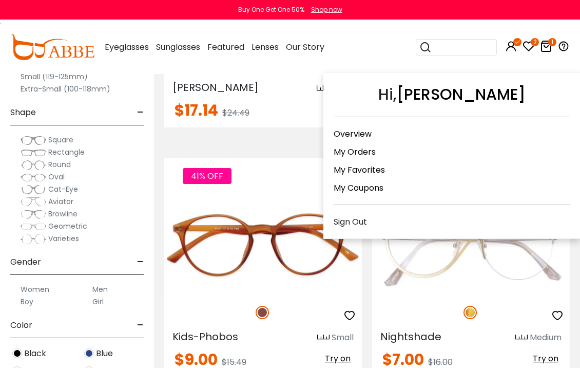
click at [378, 188] on link "My Coupons" at bounding box center [359, 188] width 50 height 12
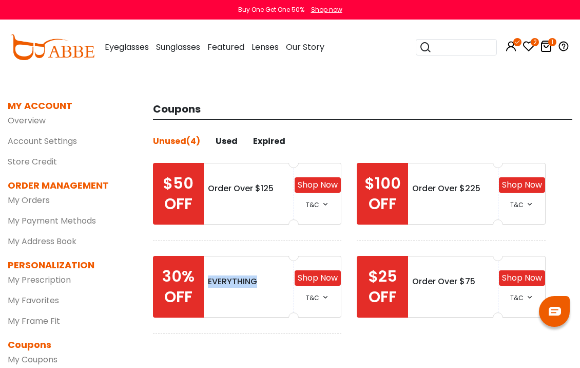
click at [238, 310] on div "EVERYTHING" at bounding box center [249, 287] width 91 height 62
click at [553, 45] on icon "1" at bounding box center [552, 42] width 8 height 8
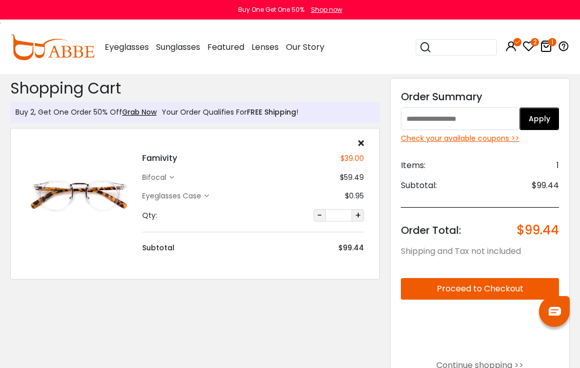
click at [455, 138] on div "Check your available coupons >>" at bounding box center [480, 138] width 158 height 11
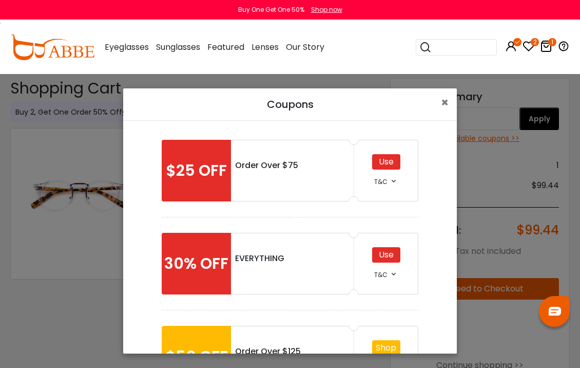
scroll to position [5, 0]
click at [384, 252] on div "Use" at bounding box center [386, 253] width 28 height 15
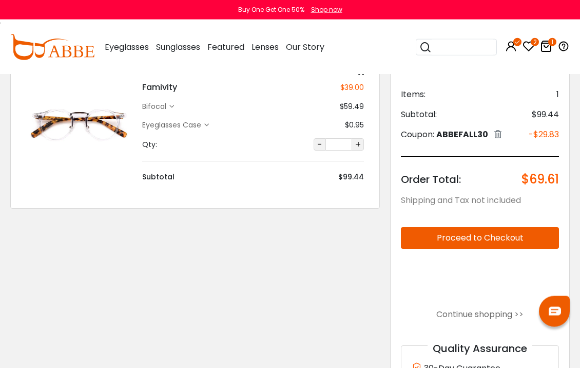
scroll to position [71, 0]
click at [478, 235] on button "Proceed to Checkout" at bounding box center [480, 237] width 158 height 22
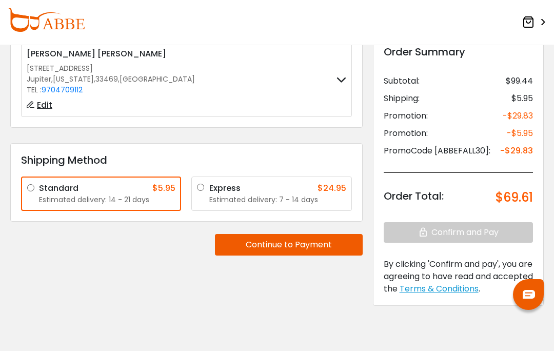
scroll to position [91, 0]
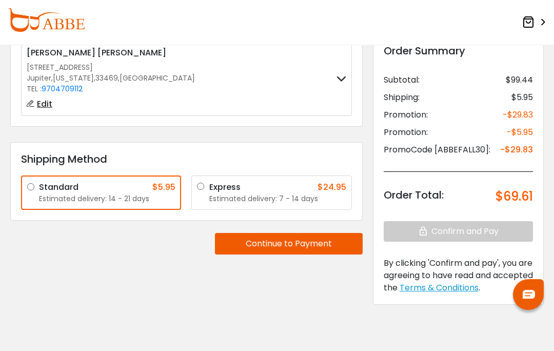
click at [297, 241] on button "Continue to Payment" at bounding box center [289, 244] width 148 height 22
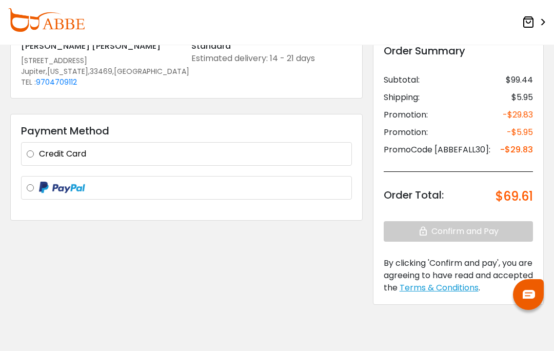
click at [144, 148] on label "Credit Card" at bounding box center [192, 154] width 307 height 12
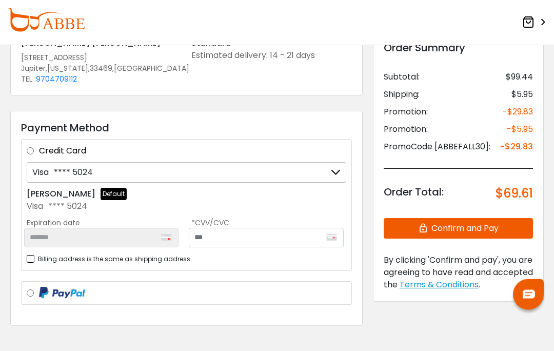
scroll to position [100, 0]
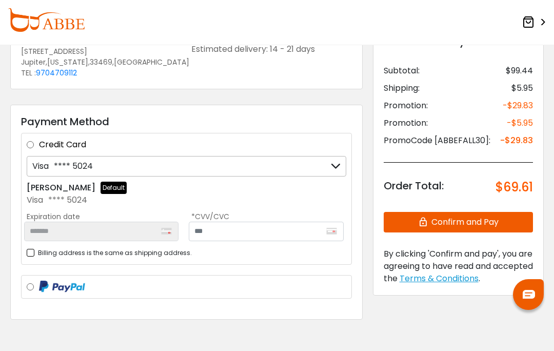
click at [34, 247] on label "Billing address is the same as shipping address." at bounding box center [109, 252] width 165 height 13
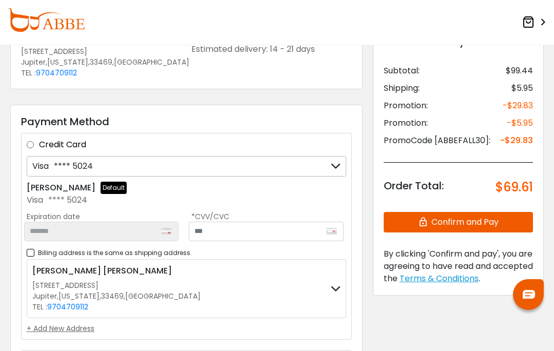
click at [63, 320] on div "**********" at bounding box center [187, 290] width 320 height 88
click at [61, 326] on div "+ Add New Address" at bounding box center [187, 328] width 320 height 11
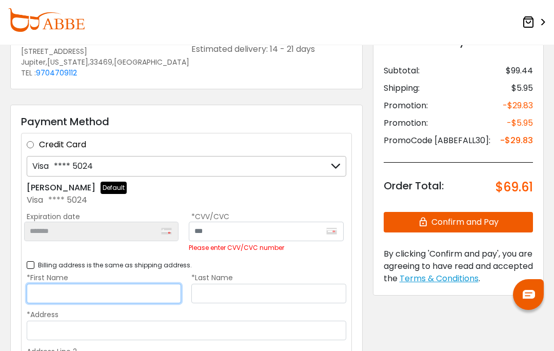
click at [142, 285] on input "*First Name" at bounding box center [104, 294] width 155 height 20
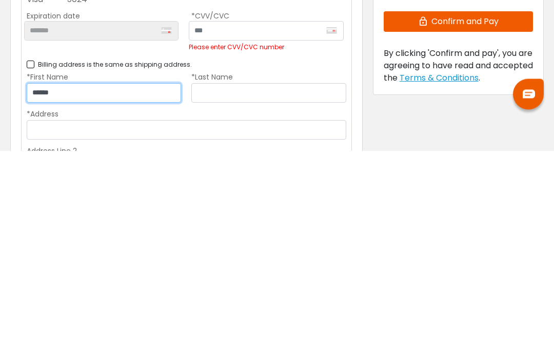
type input "******"
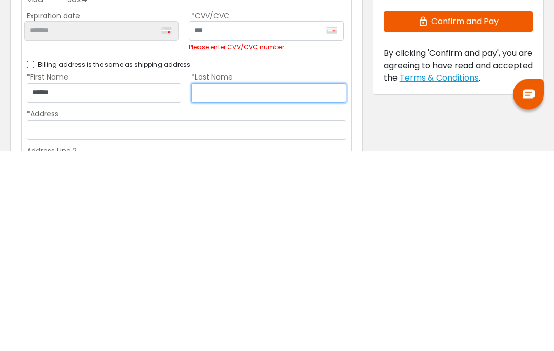
click at [245, 284] on input "*Last Name" at bounding box center [268, 294] width 155 height 20
type input "********"
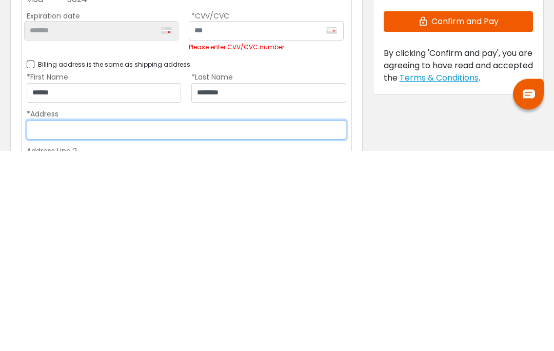
click at [92, 321] on input "*Address" at bounding box center [187, 331] width 320 height 20
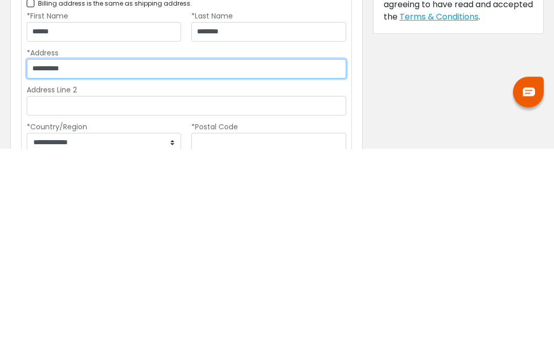
scroll to position [205, 0]
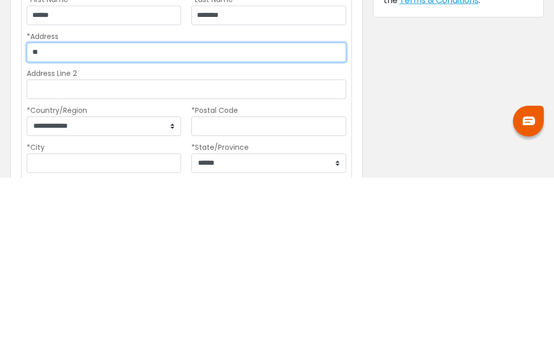
type input "*"
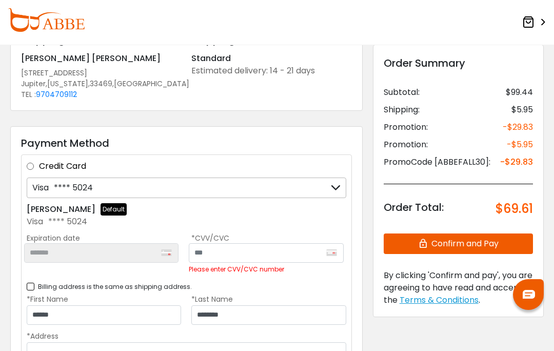
scroll to position [0, 0]
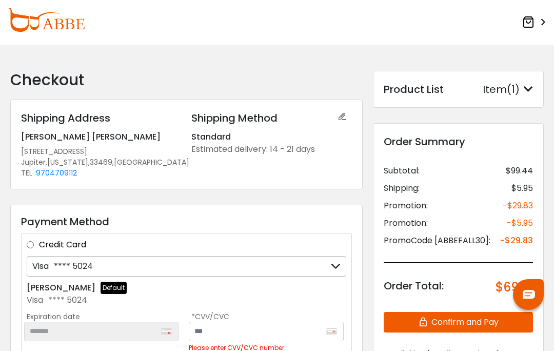
click at [534, 25] on link ">" at bounding box center [535, 22] width 24 height 19
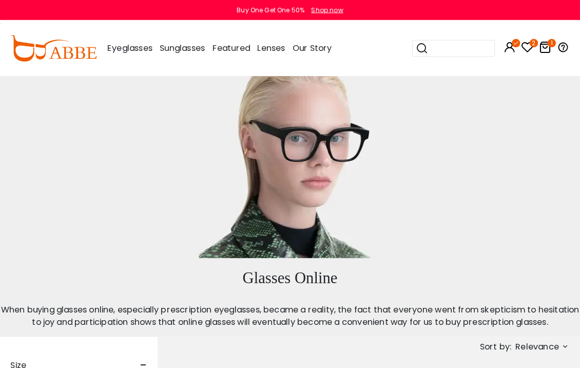
scroll to position [3, 0]
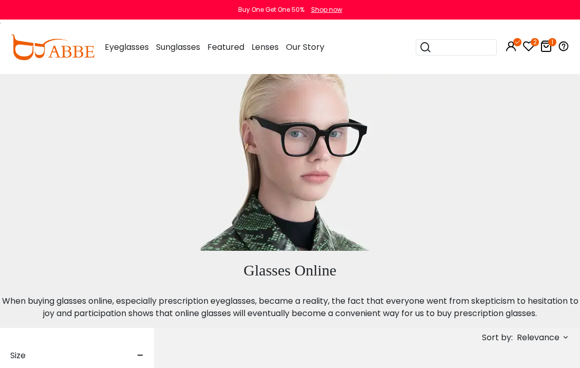
click at [531, 50] on icon at bounding box center [529, 46] width 12 height 12
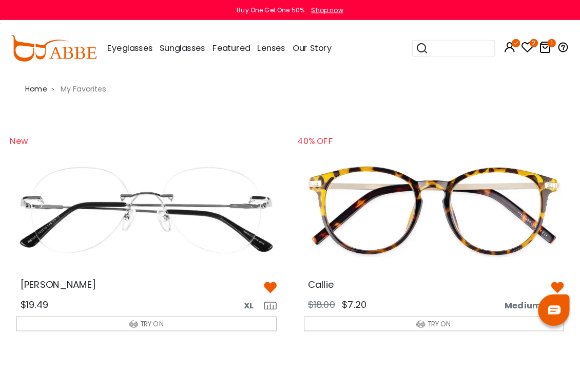
scroll to position [3, 0]
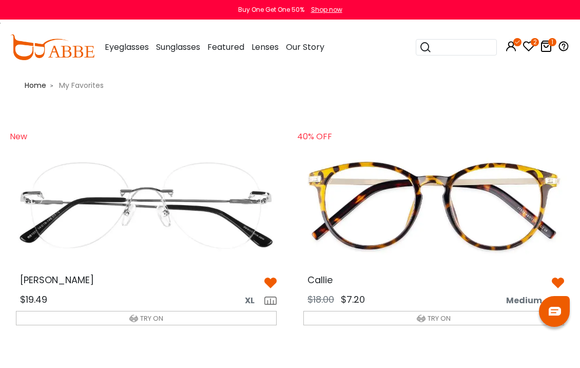
click at [548, 45] on icon at bounding box center [546, 46] width 12 height 12
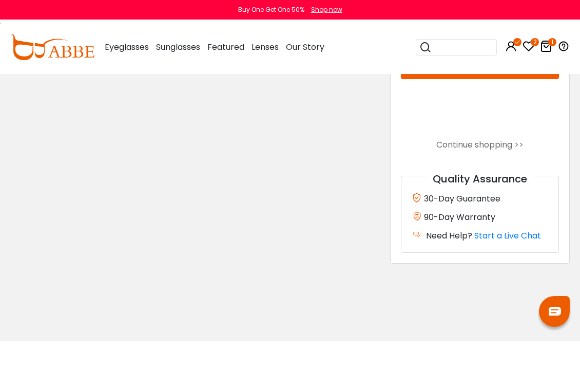
scroll to position [261, 0]
click at [478, 145] on link "Continue shopping >>" at bounding box center [479, 144] width 87 height 12
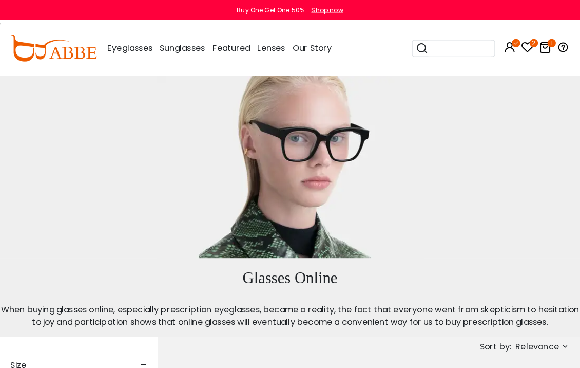
scroll to position [3, 0]
